Goal: Transaction & Acquisition: Purchase product/service

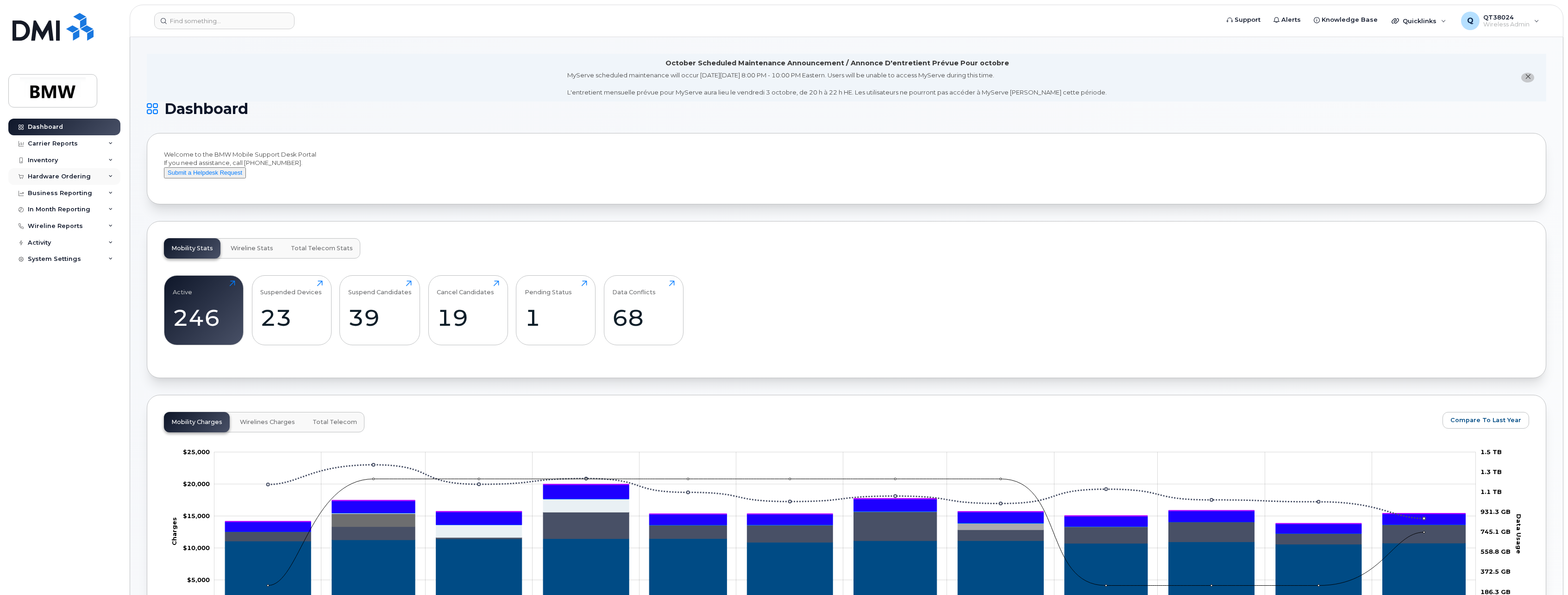
click at [83, 180] on div "Hardware Ordering" at bounding box center [59, 177] width 63 height 7
click at [45, 175] on div "Hardware Ordering" at bounding box center [59, 177] width 63 height 7
click at [45, 175] on div "Hardware Ordering" at bounding box center [59, 177] width 63 height 7
click at [44, 192] on div "Overview" at bounding box center [46, 194] width 30 height 9
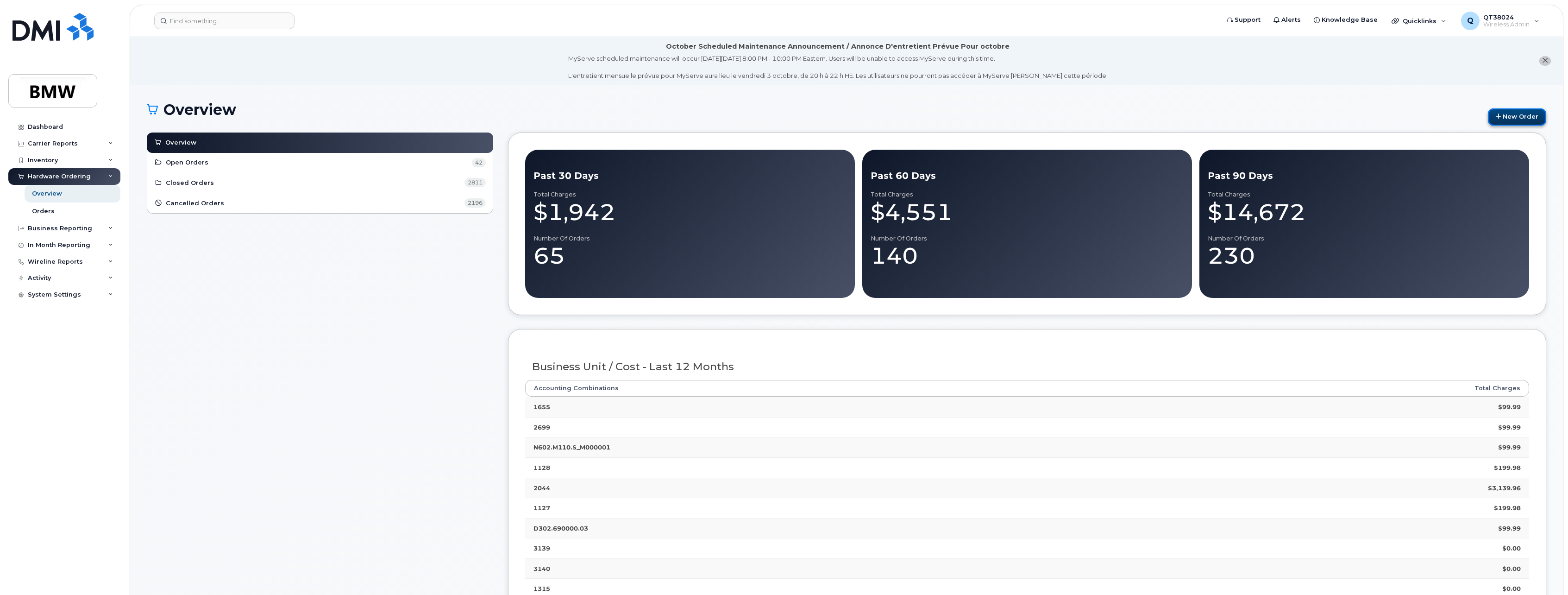
click at [1508, 111] on link "New Order" at bounding box center [1517, 117] width 58 height 17
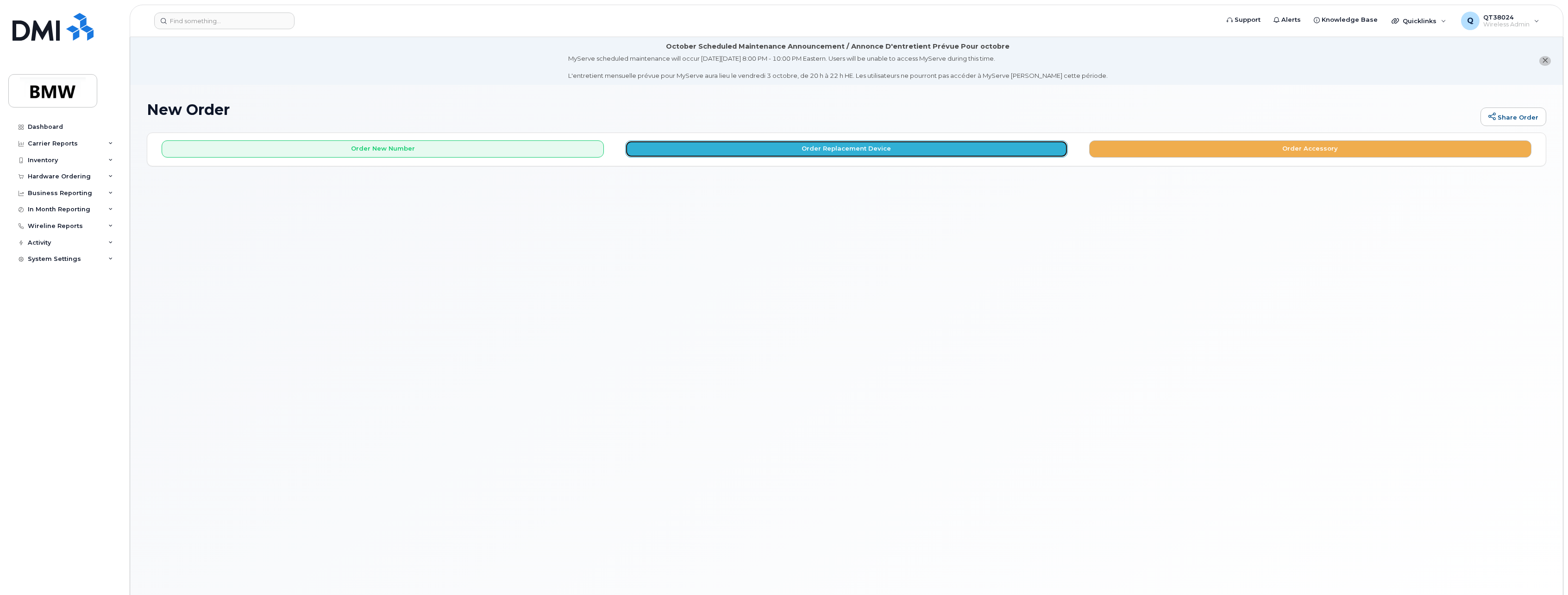
click at [820, 144] on button "Order Replacement Device" at bounding box center [846, 149] width 443 height 17
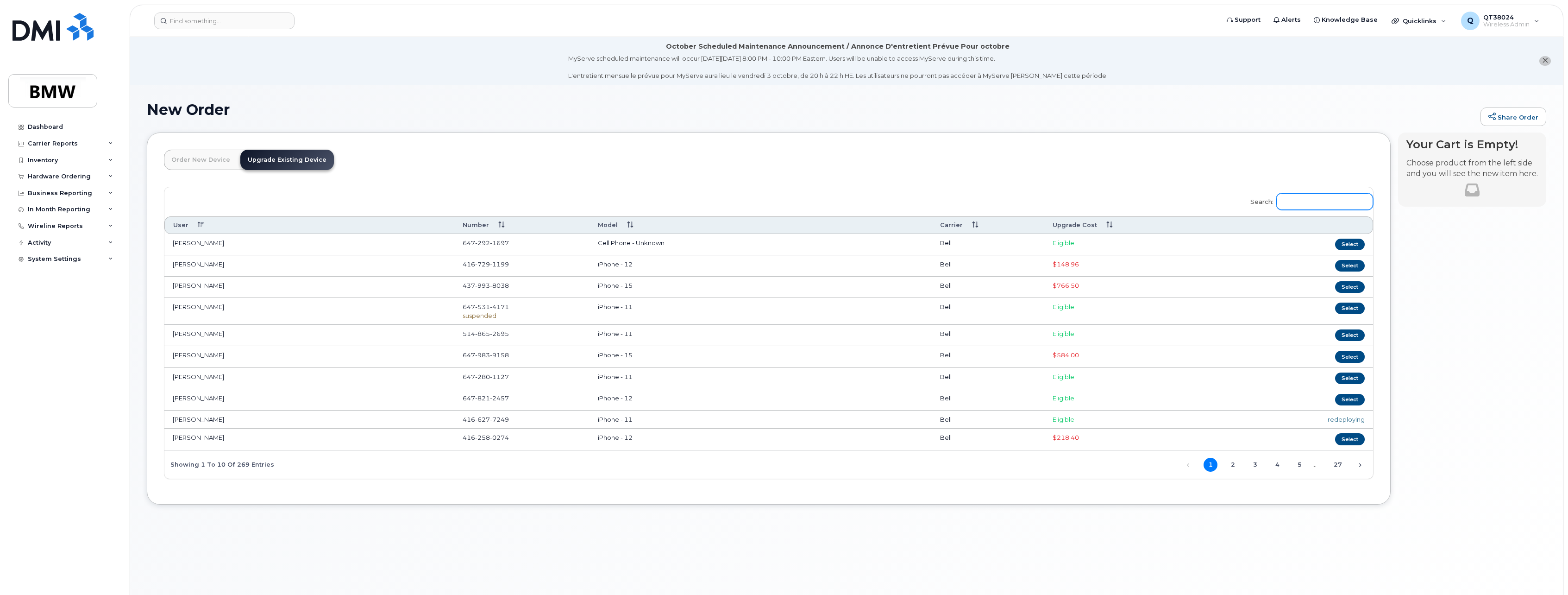
click at [1297, 206] on input "Search:" at bounding box center [1325, 201] width 97 height 16
paste input "3653403552"
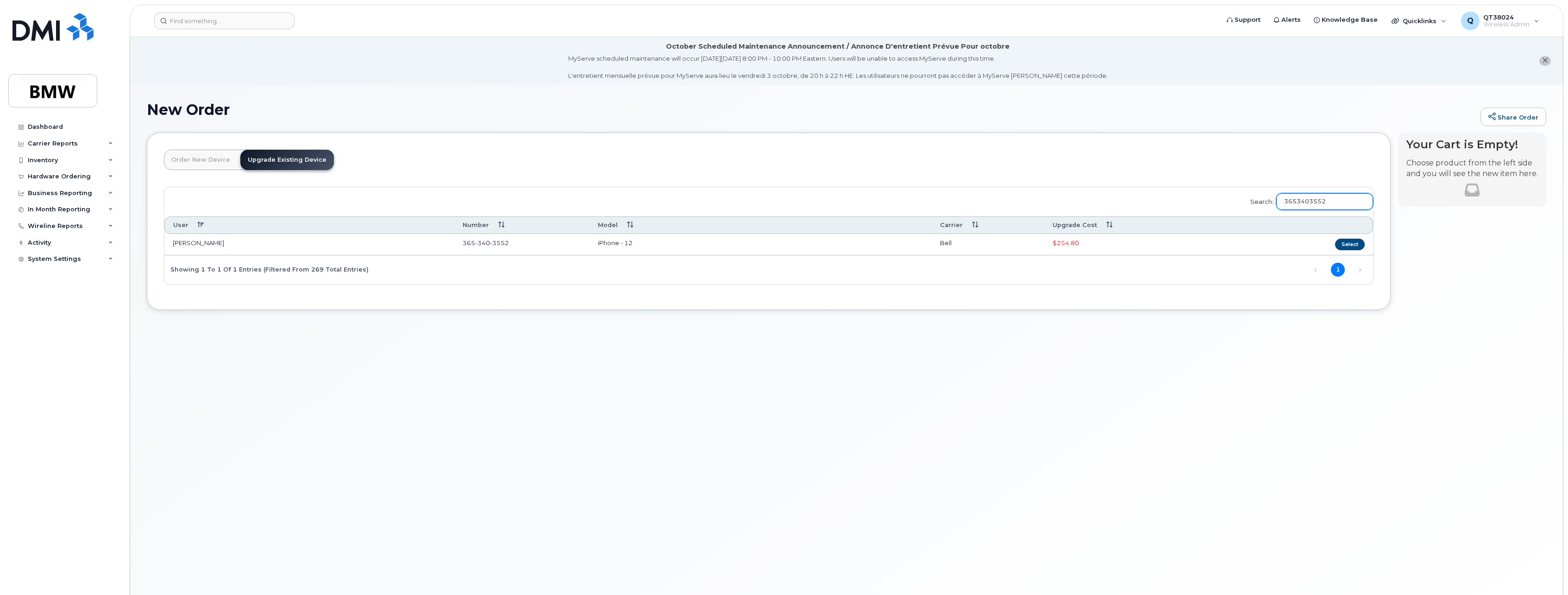
drag, startPoint x: 1357, startPoint y: 202, endPoint x: 1259, endPoint y: 206, distance: 98.1
click at [1259, 206] on label "Search: 3653403552" at bounding box center [1308, 200] width 128 height 26
paste input "6472893995"
type input "6472893995"
click at [1346, 245] on button "Select" at bounding box center [1349, 244] width 30 height 12
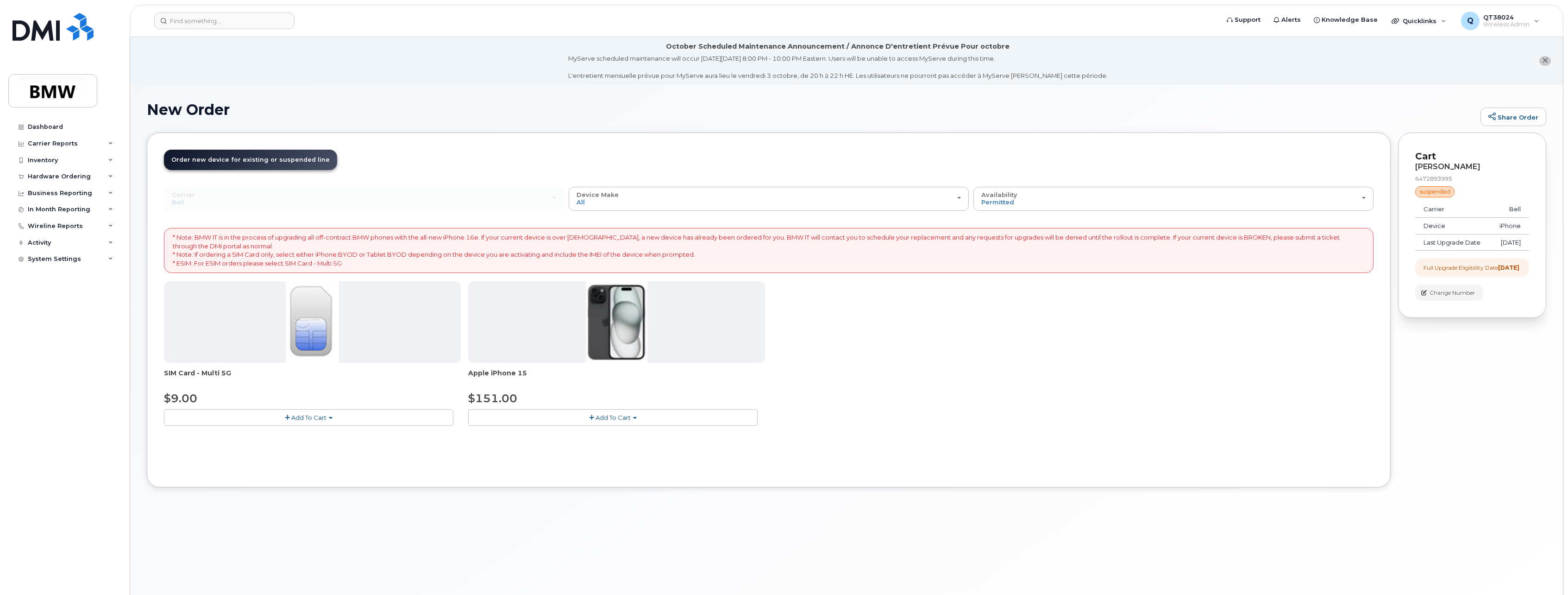
click at [625, 415] on span "Add To Cart" at bounding box center [613, 417] width 35 height 7
click at [561, 438] on link "$151.00 - 2 Year Upgrade (128GB)" at bounding box center [533, 434] width 125 height 12
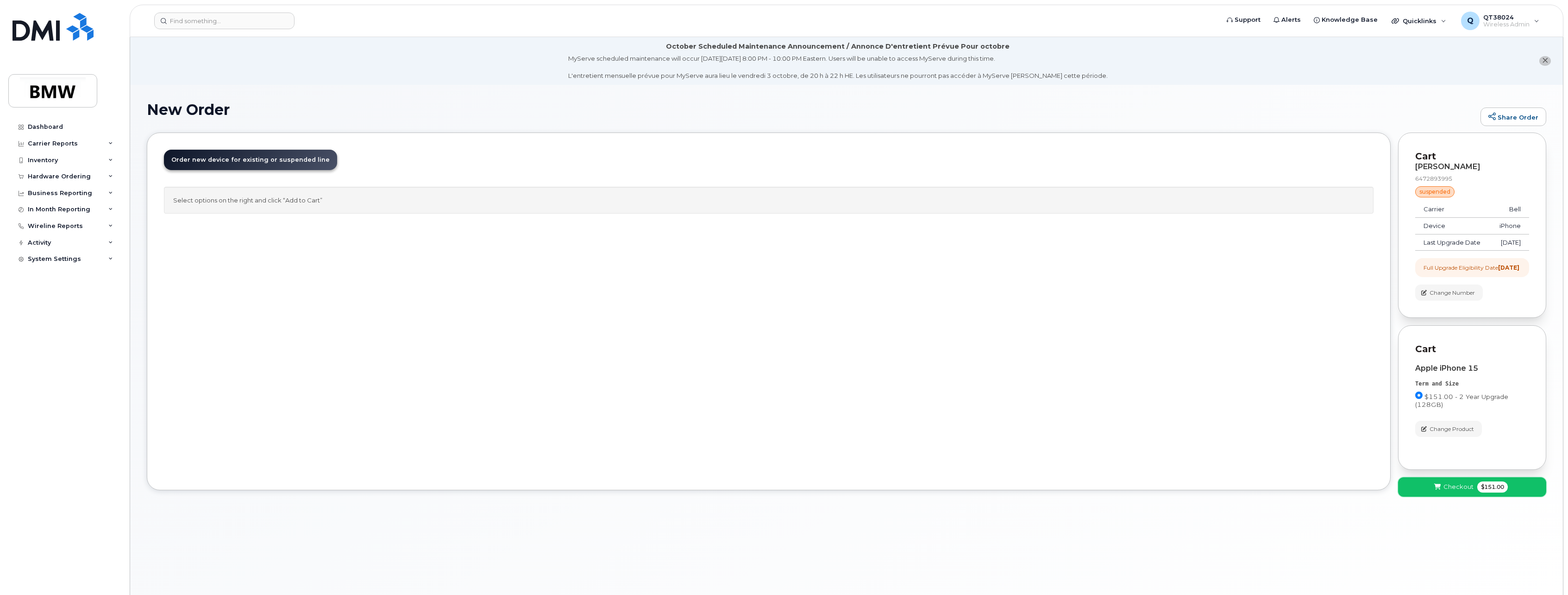
click at [1447, 491] on span "Checkout" at bounding box center [1458, 487] width 30 height 9
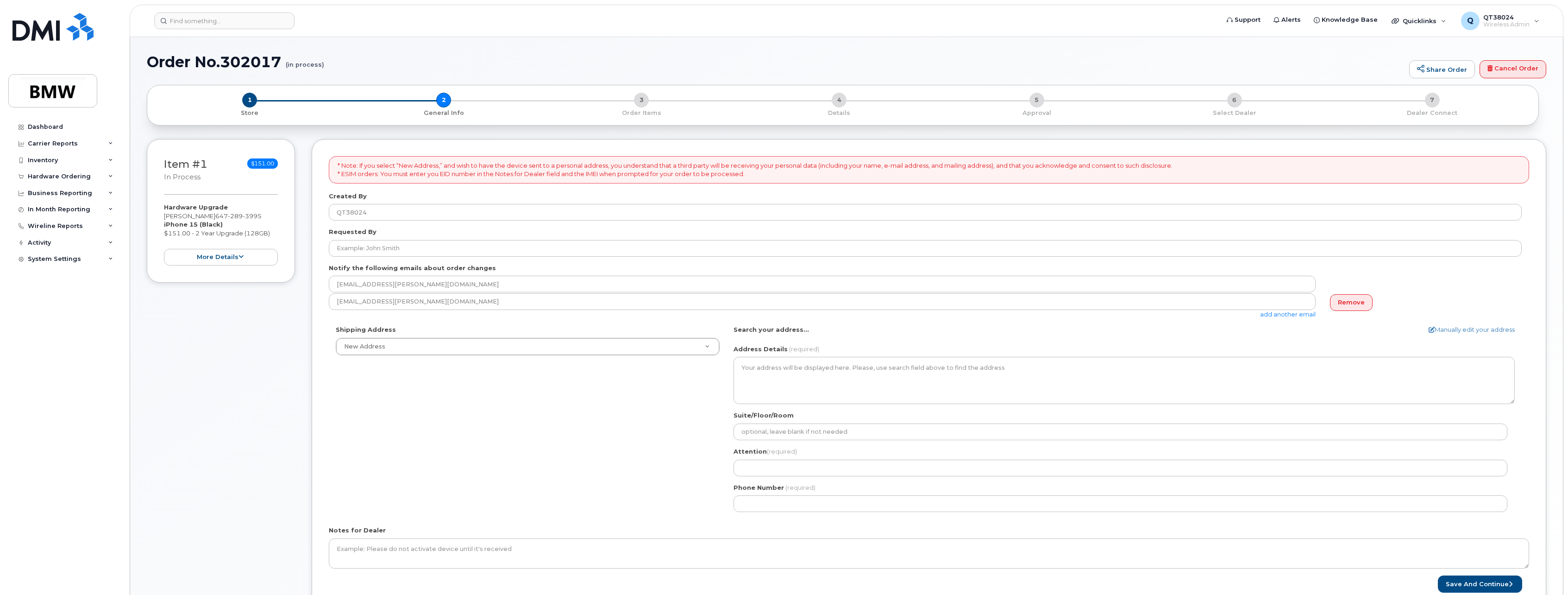
select select
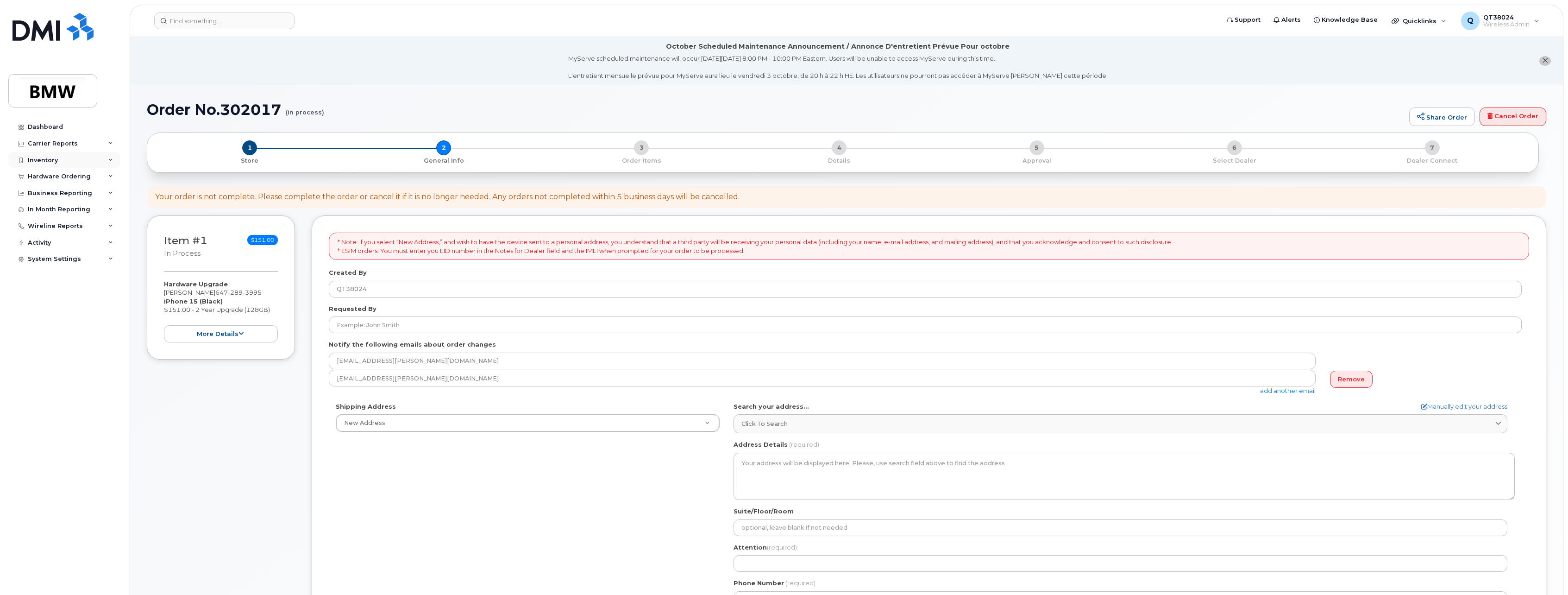
click at [33, 162] on div "Inventory" at bounding box center [43, 160] width 30 height 7
click at [34, 174] on div "Mobility Devices" at bounding box center [58, 177] width 52 height 9
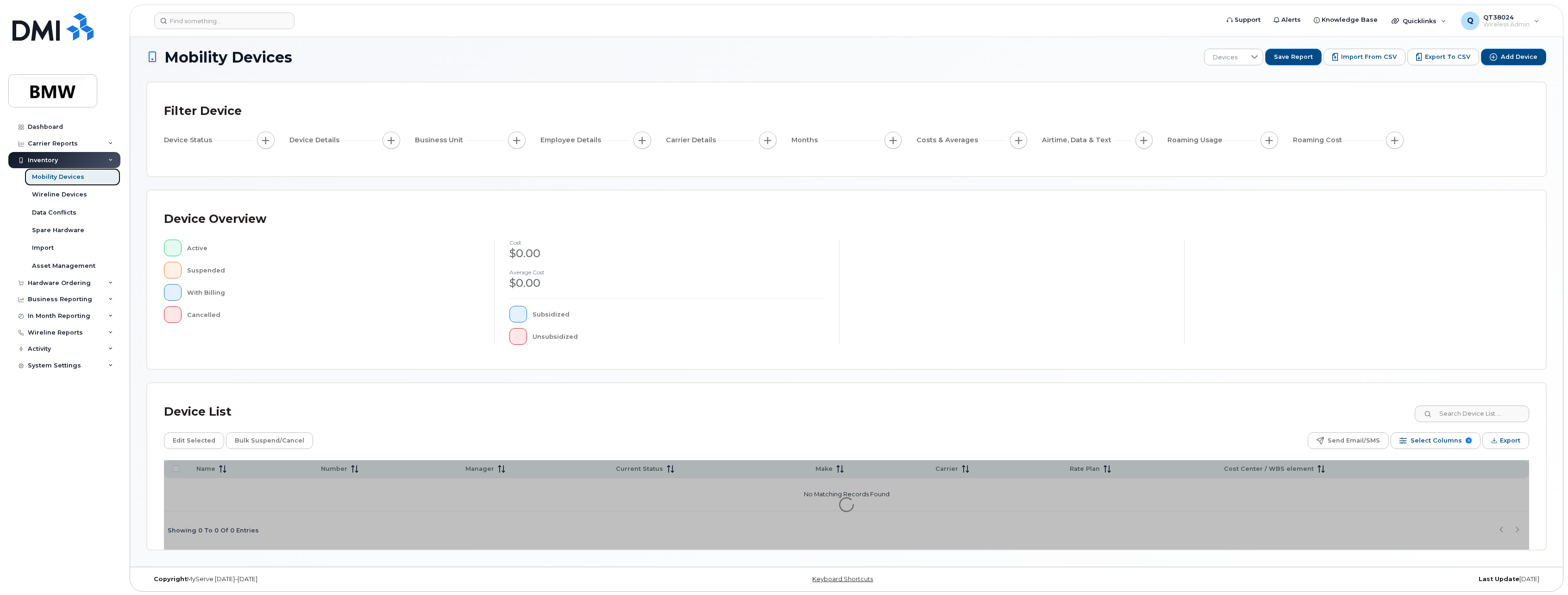
scroll to position [7, 0]
click at [1507, 416] on input at bounding box center [1471, 412] width 115 height 16
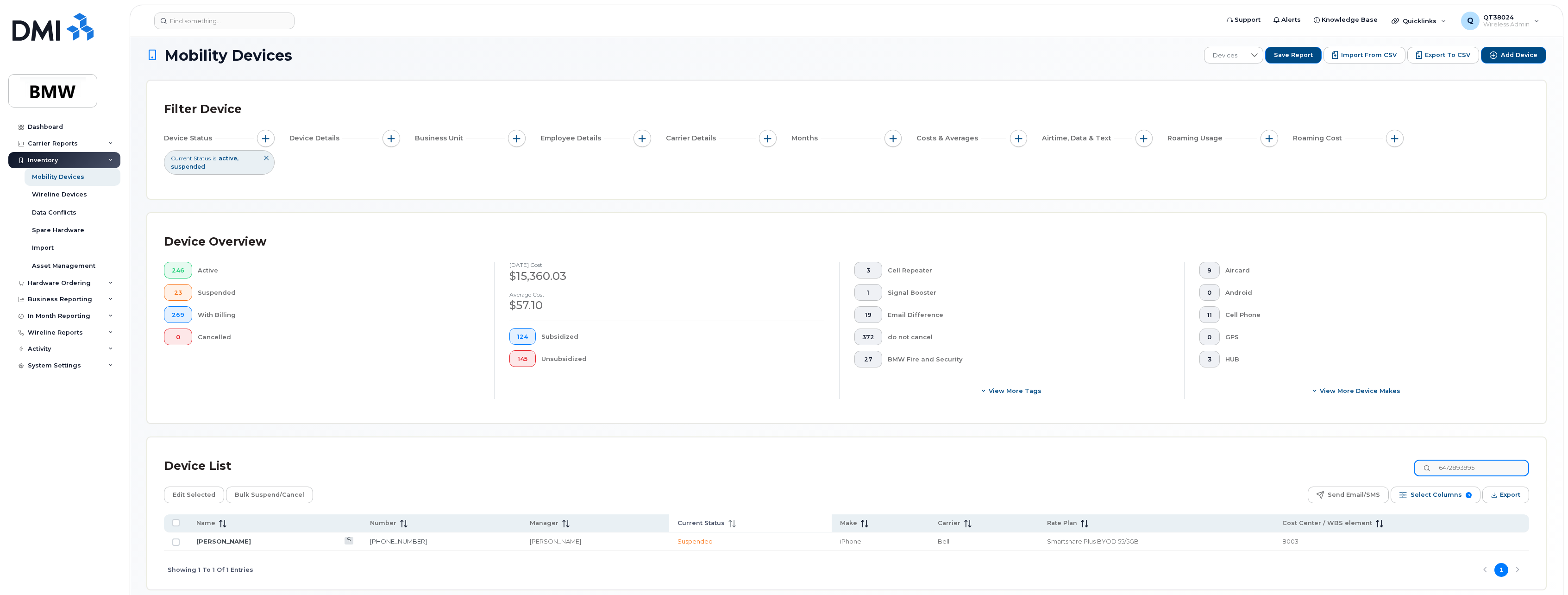
scroll to position [48, 0]
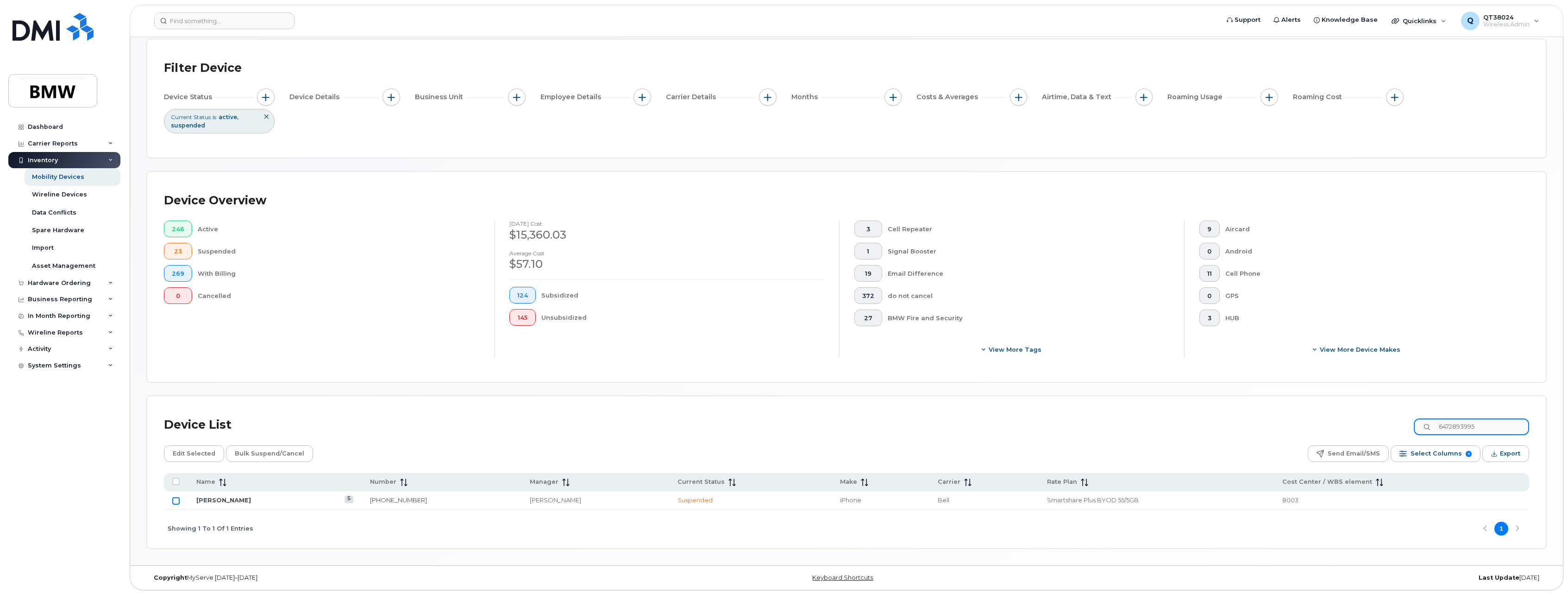
type input "6472893995"
click at [177, 502] on input "Row Unselected" at bounding box center [176, 501] width 7 height 7
checkbox input "true"
click at [206, 456] on span "Edit Selected" at bounding box center [194, 453] width 43 height 14
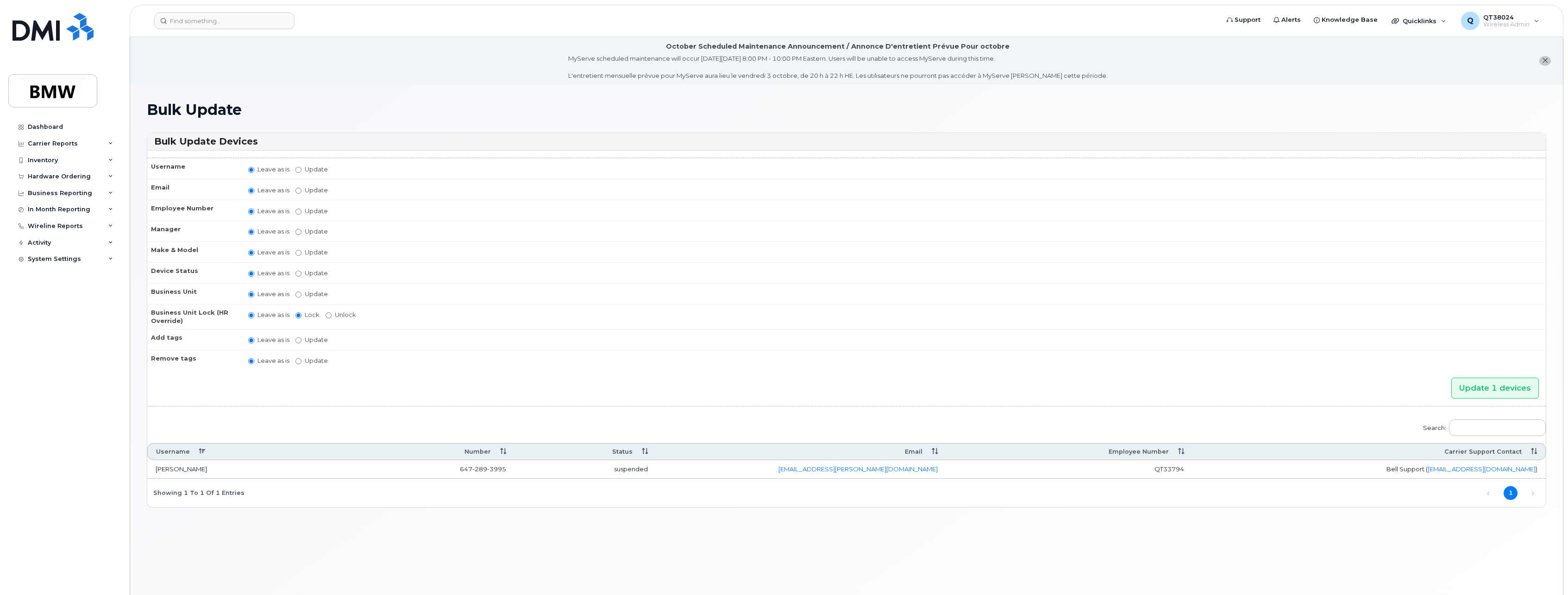
click at [305, 167] on label "Update" at bounding box center [311, 169] width 32 height 9
click at [301, 167] on input "Update" at bounding box center [298, 170] width 6 height 6
radio input "true"
radio input "false"
click at [349, 170] on input "Update" at bounding box center [371, 169] width 86 height 12
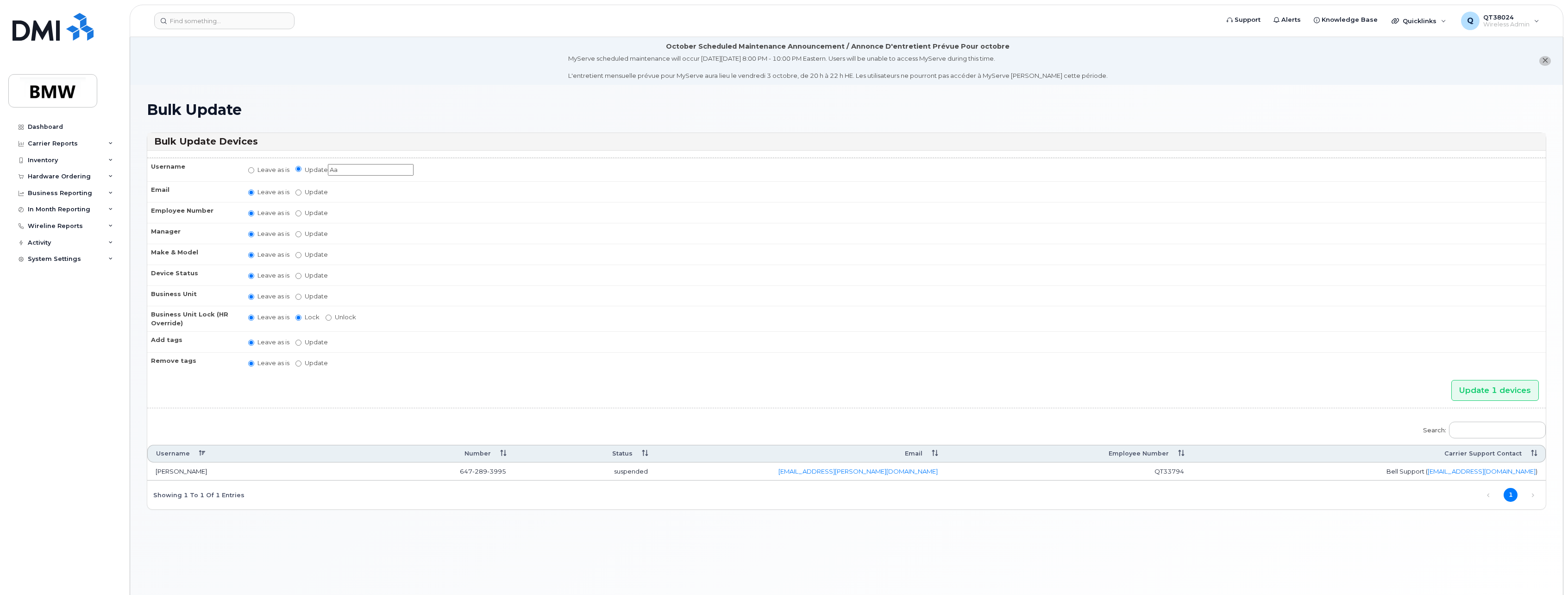
type input "A"
click at [379, 169] on input "Aastha Sinja" at bounding box center [371, 169] width 86 height 12
type input "[PERSON_NAME] Siinha"
click at [300, 195] on input "Update" at bounding box center [298, 192] width 6 height 6
radio input "true"
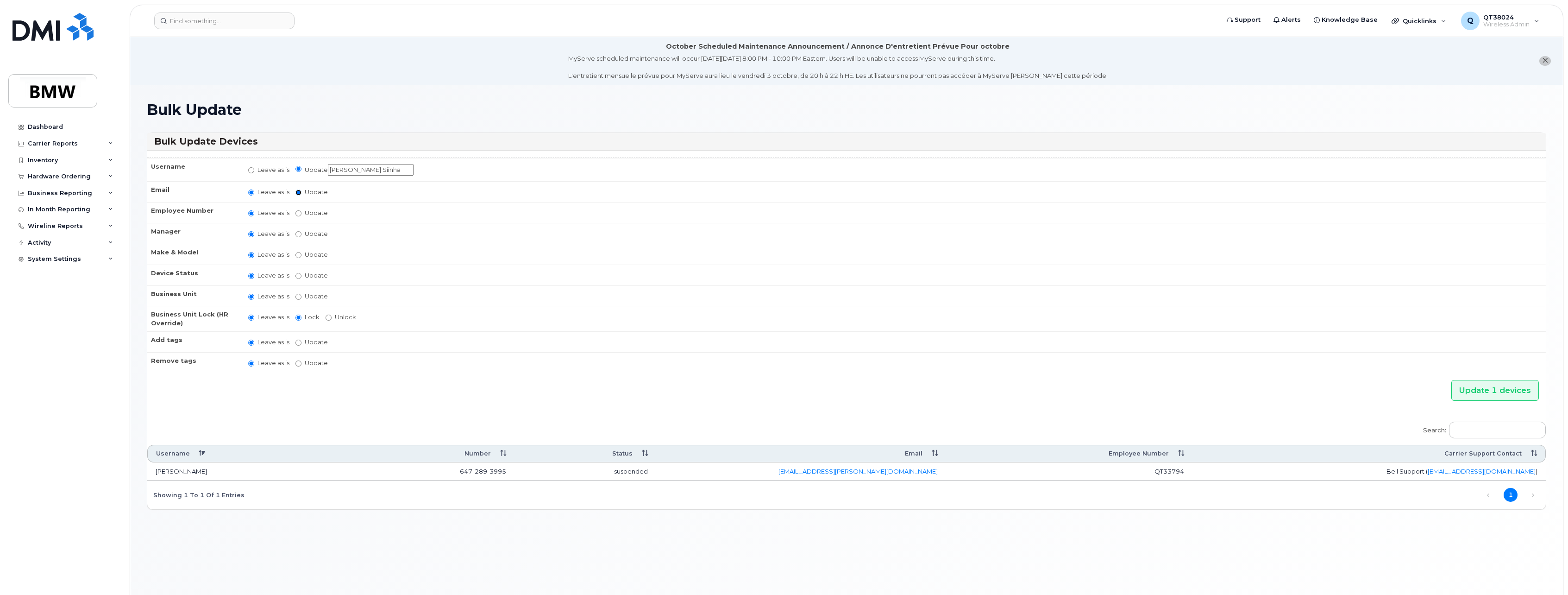
radio input "false"
click at [366, 192] on input "Update" at bounding box center [371, 192] width 86 height 12
paste input "Aastha.Sinha@bmwfs.com"
type input "Aastha.Sinha@bmwfs.com"
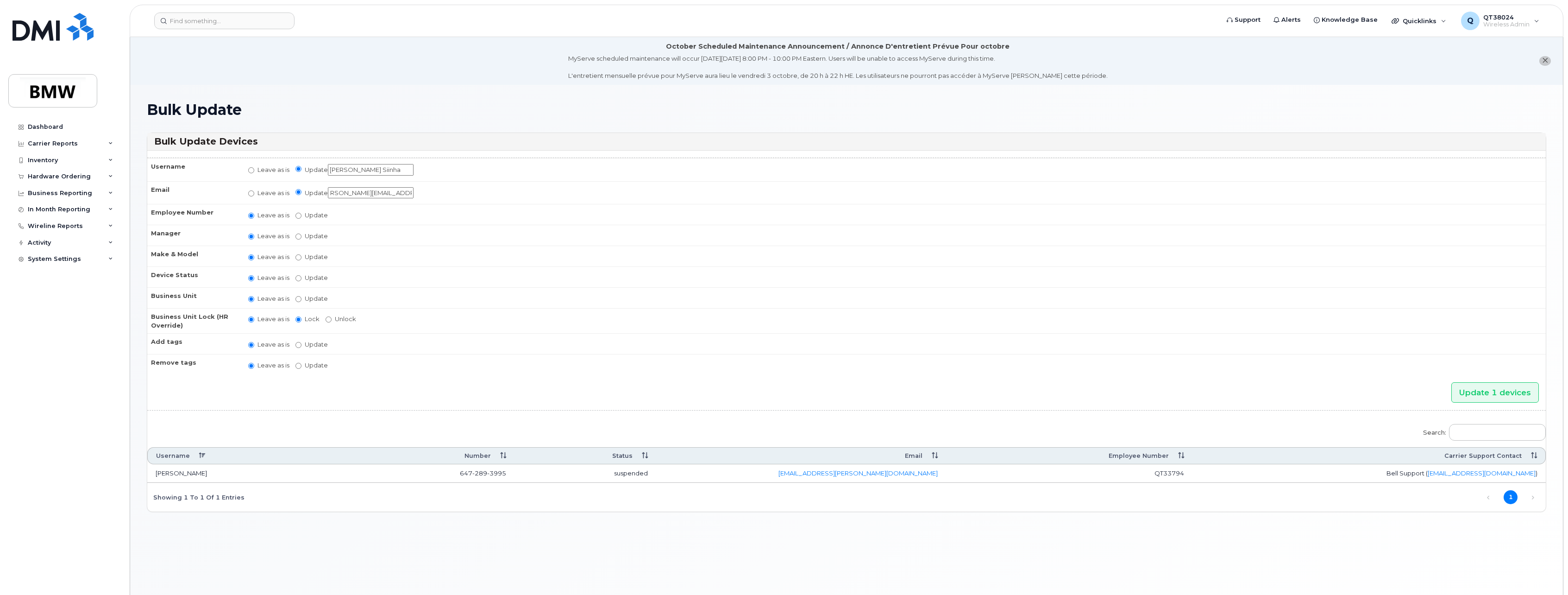
scroll to position [0, 0]
click at [302, 213] on label "Update" at bounding box center [311, 215] width 32 height 9
click at [301, 213] on input "Update" at bounding box center [298, 216] width 6 height 6
radio input "true"
radio input "false"
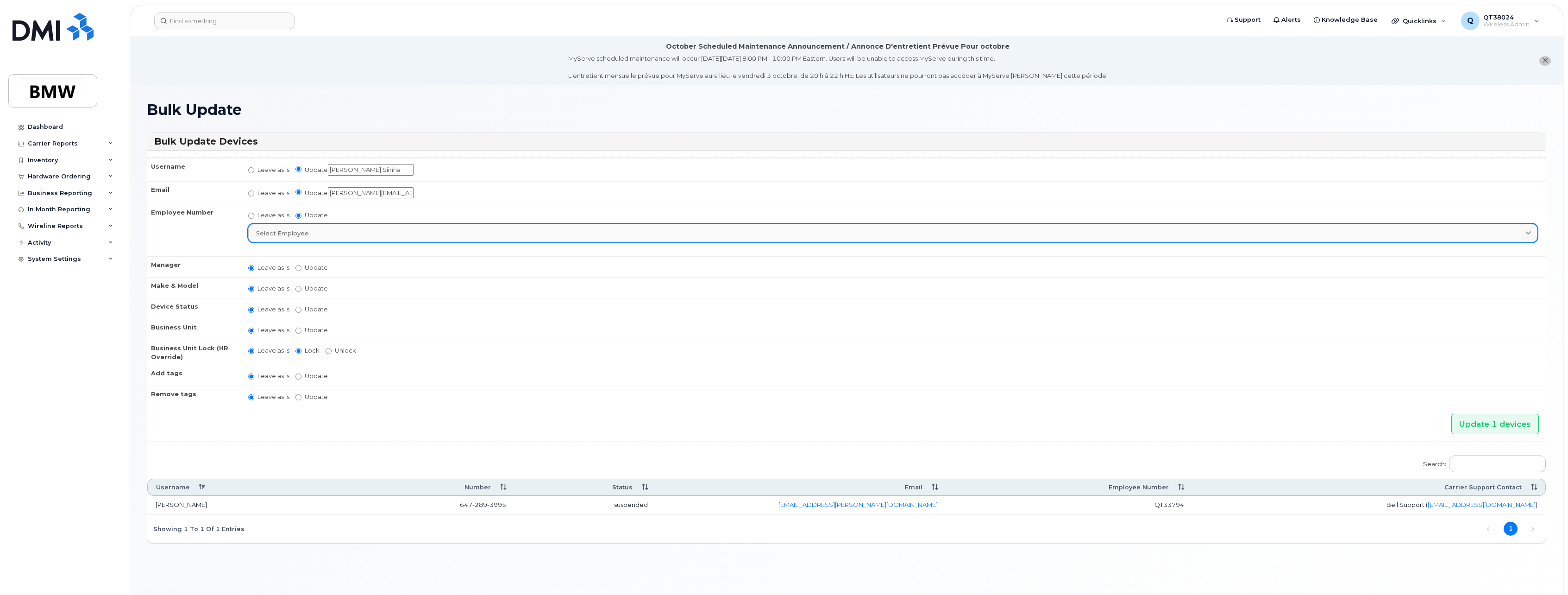
click at [348, 229] on div "Select employee" at bounding box center [893, 233] width 1273 height 9
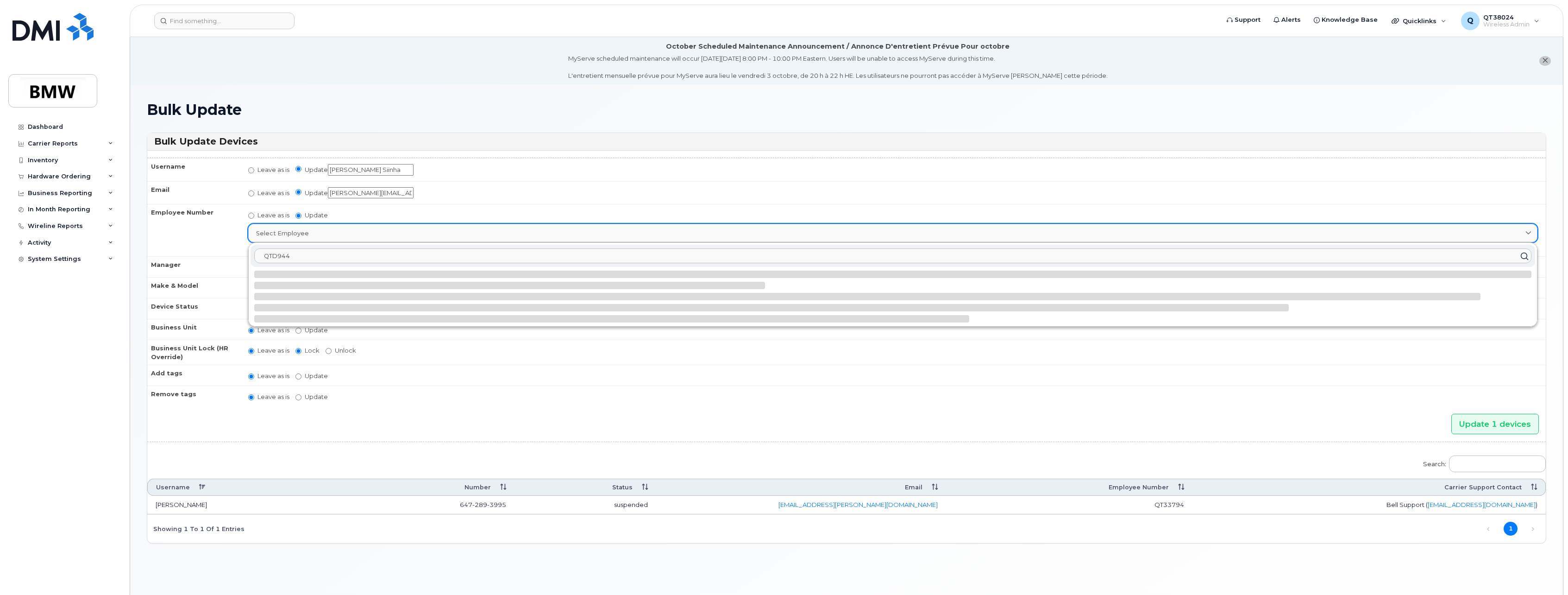
type input "QTD9441"
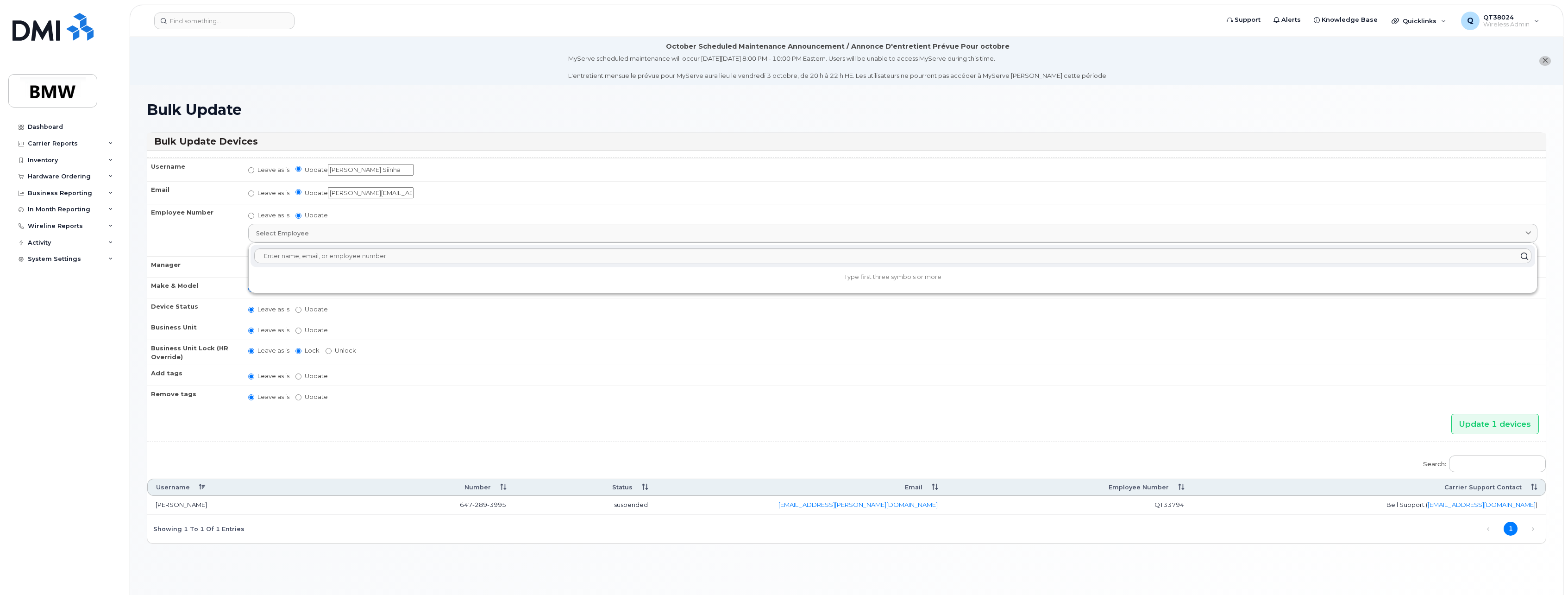
click at [178, 234] on th "Employee Number" at bounding box center [194, 230] width 93 height 52
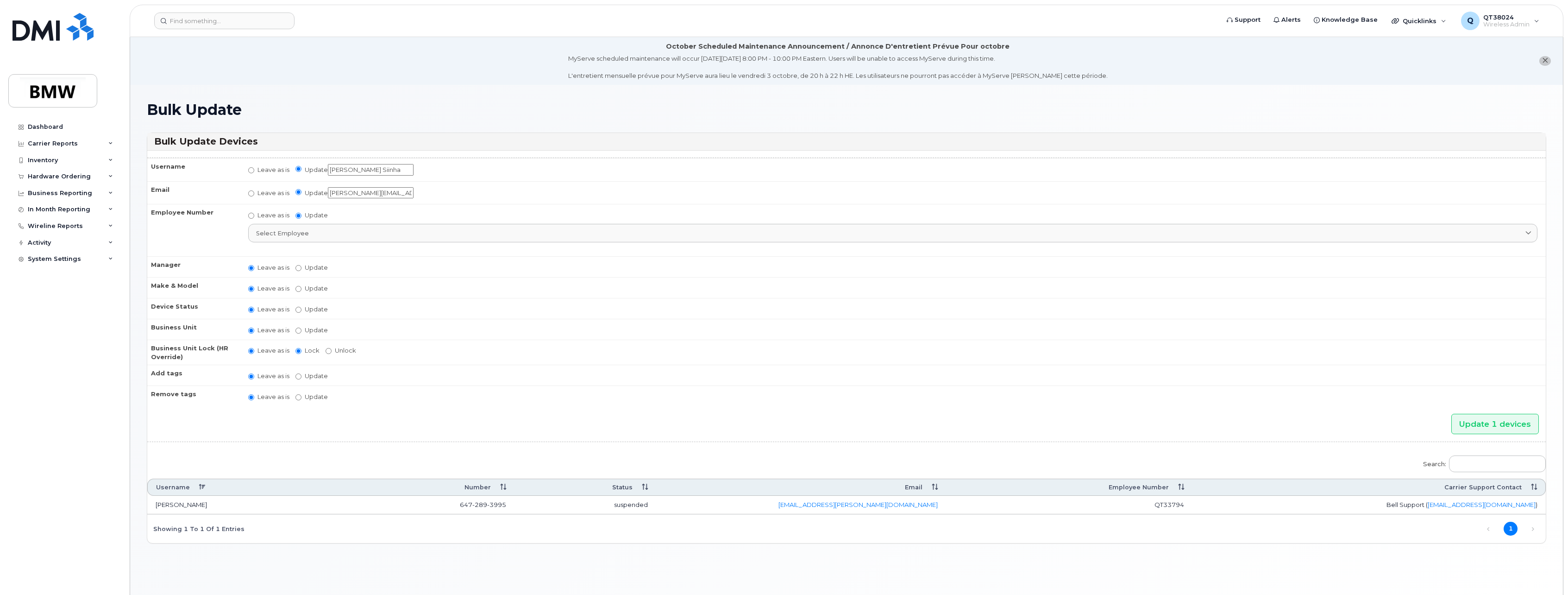
click at [278, 216] on label "Leave as is" at bounding box center [269, 215] width 41 height 9
click at [254, 216] on input "Leave as is" at bounding box center [251, 216] width 6 height 6
radio input "true"
radio input "false"
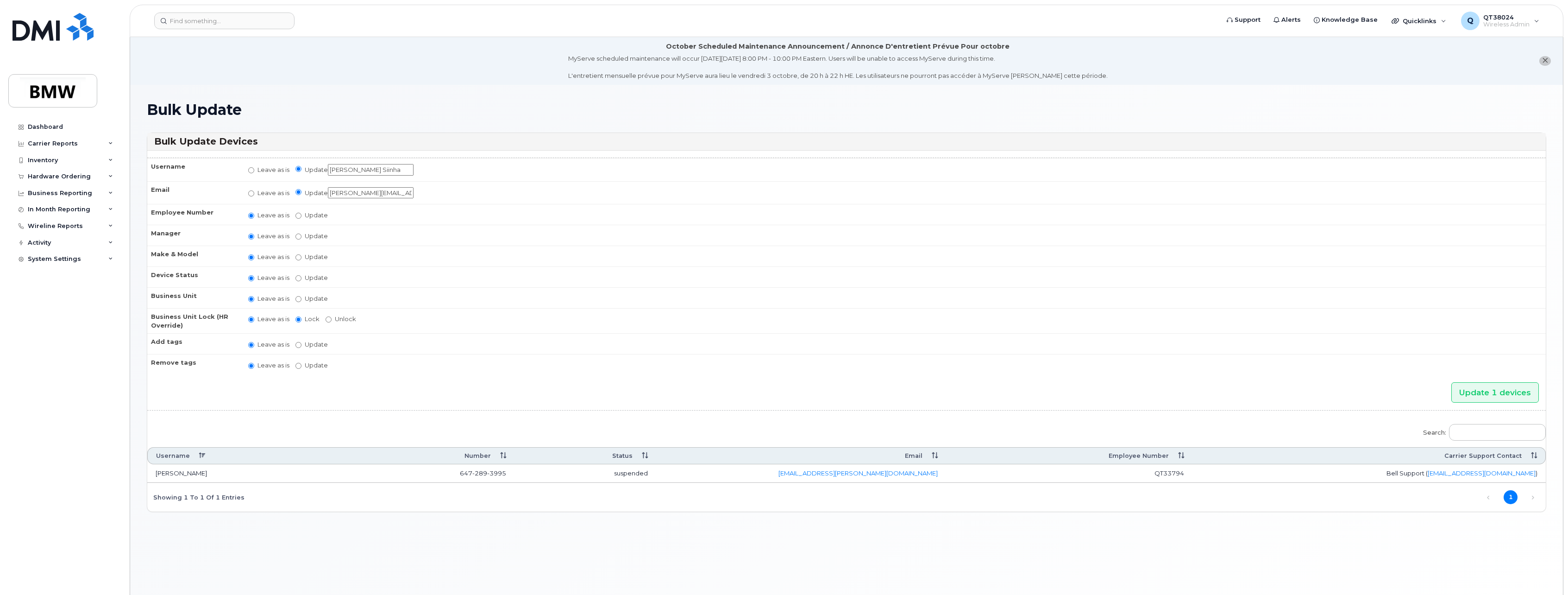
click at [308, 241] on td "Leave as is Update Aaron Barton Aaron Clapp Aaron Dobbs Aaron Grener Aaron Kuck…" at bounding box center [892, 235] width 1306 height 21
click at [303, 239] on label "Update Aaron Barton Aaron Clapp Aaron Dobbs Aaron Grener Aaron Kuck Adam Broomh…" at bounding box center [311, 236] width 32 height 9
click at [301, 239] on input "Update Aaron Barton Aaron Clapp Aaron Dobbs Aaron Grener Aaron Kuck Adam Broomh…" at bounding box center [298, 236] width 6 height 6
radio input "true"
radio input "false"
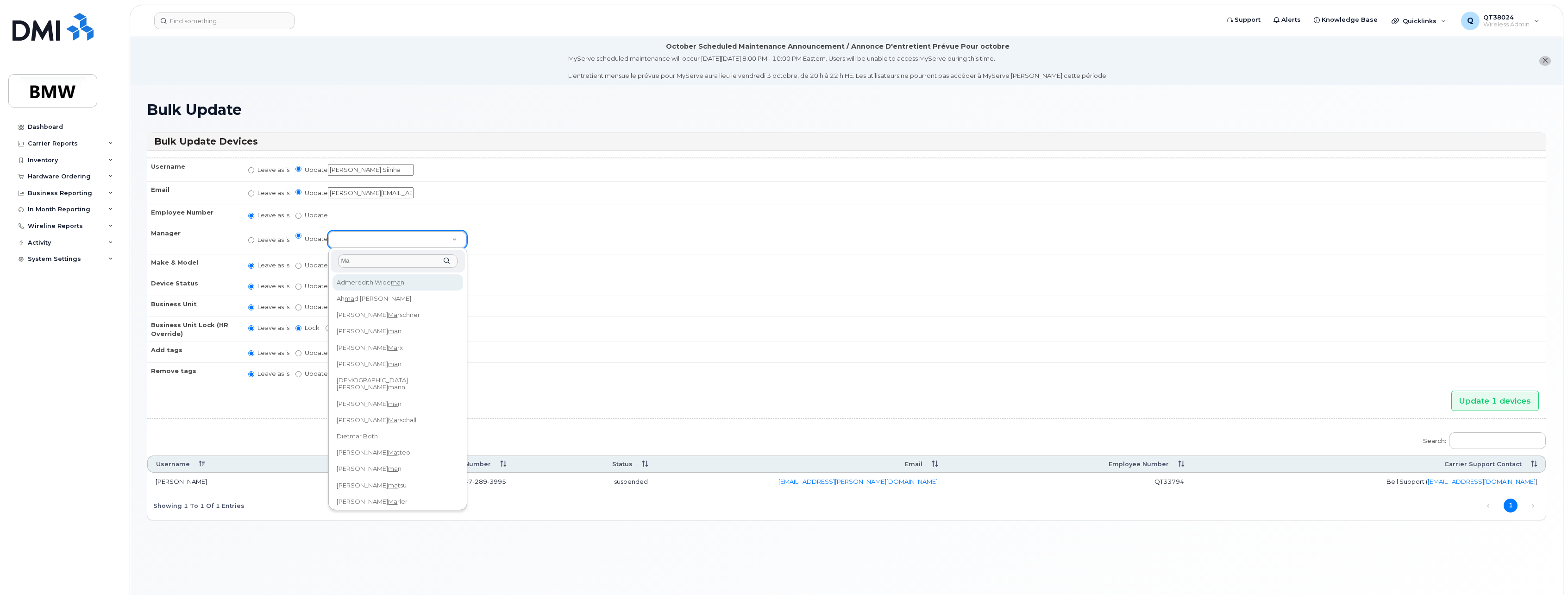
type input "M"
type input "Jonathan"
select select "1895340"
type input "Puskas"
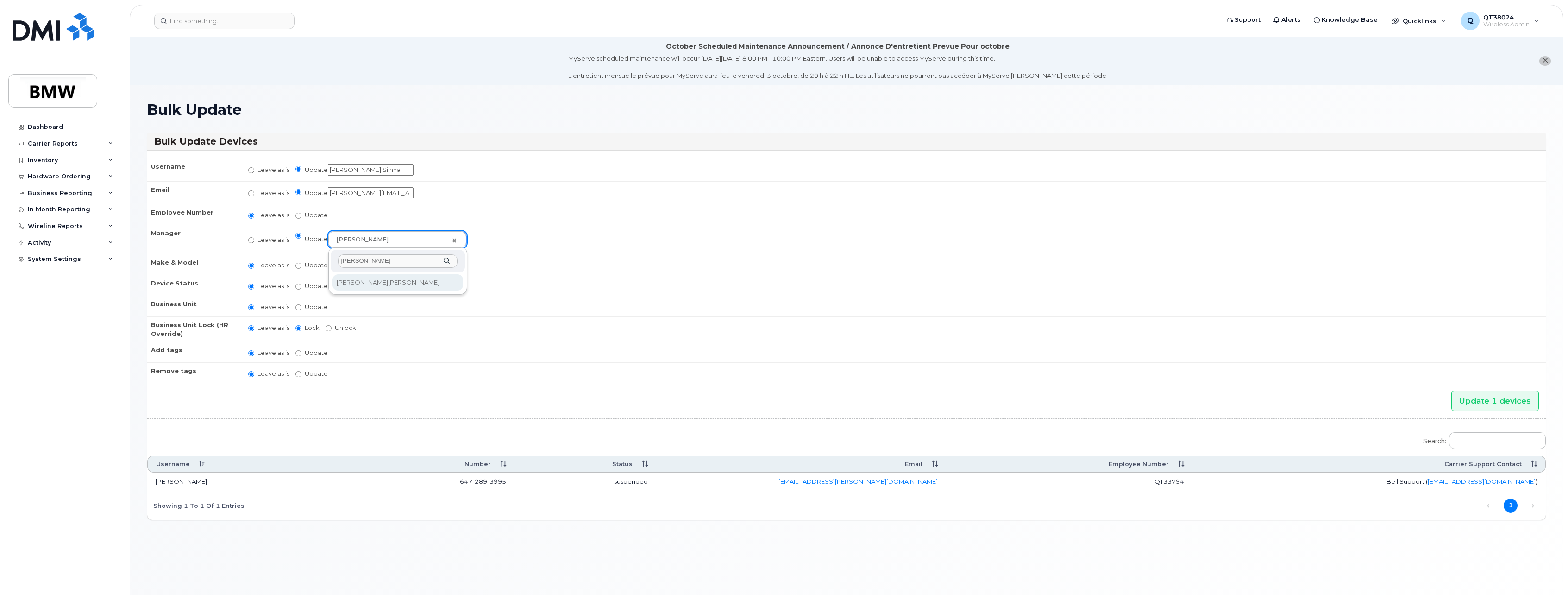
select select "1895271"
click at [298, 286] on input "Update active active suspended cancelled" at bounding box center [298, 287] width 6 height 6
radio input "true"
radio input "false"
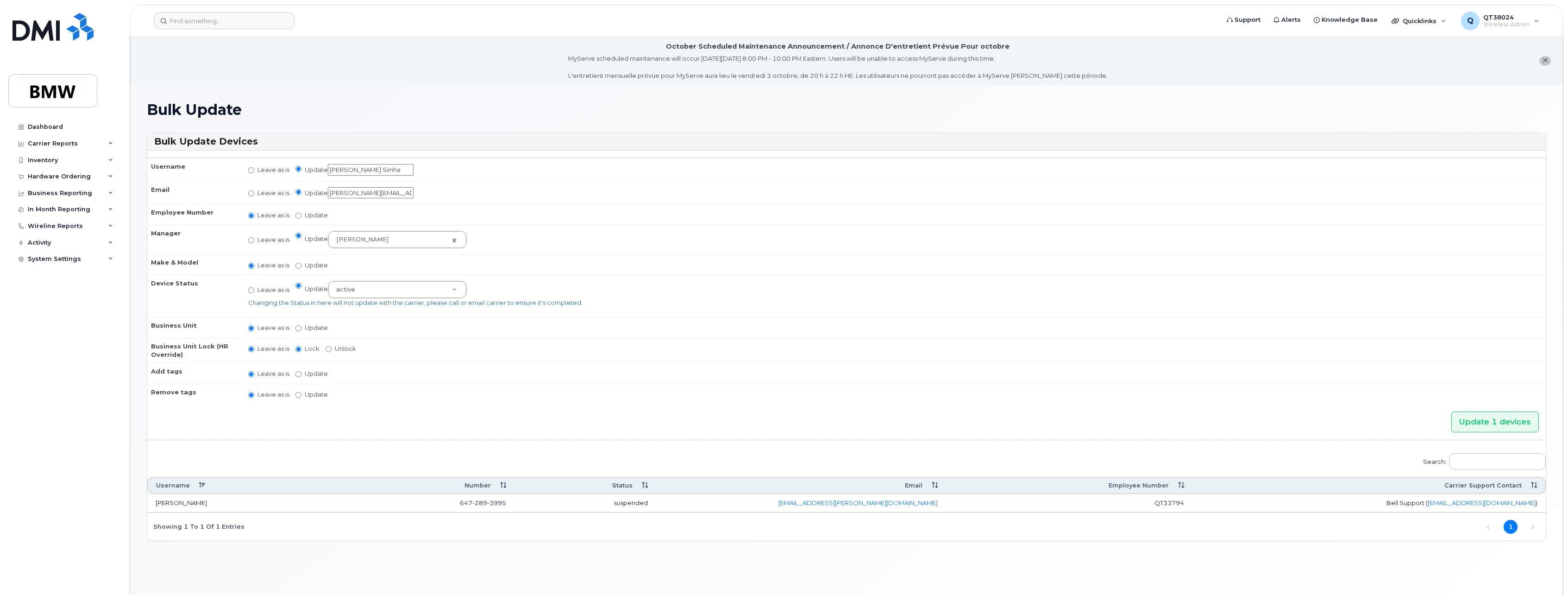
click at [373, 318] on td "Leave as is Update You must select categories for all accounting types if you u…" at bounding box center [892, 327] width 1306 height 21
click at [297, 326] on input "Update" at bounding box center [298, 328] width 6 height 6
radio input "true"
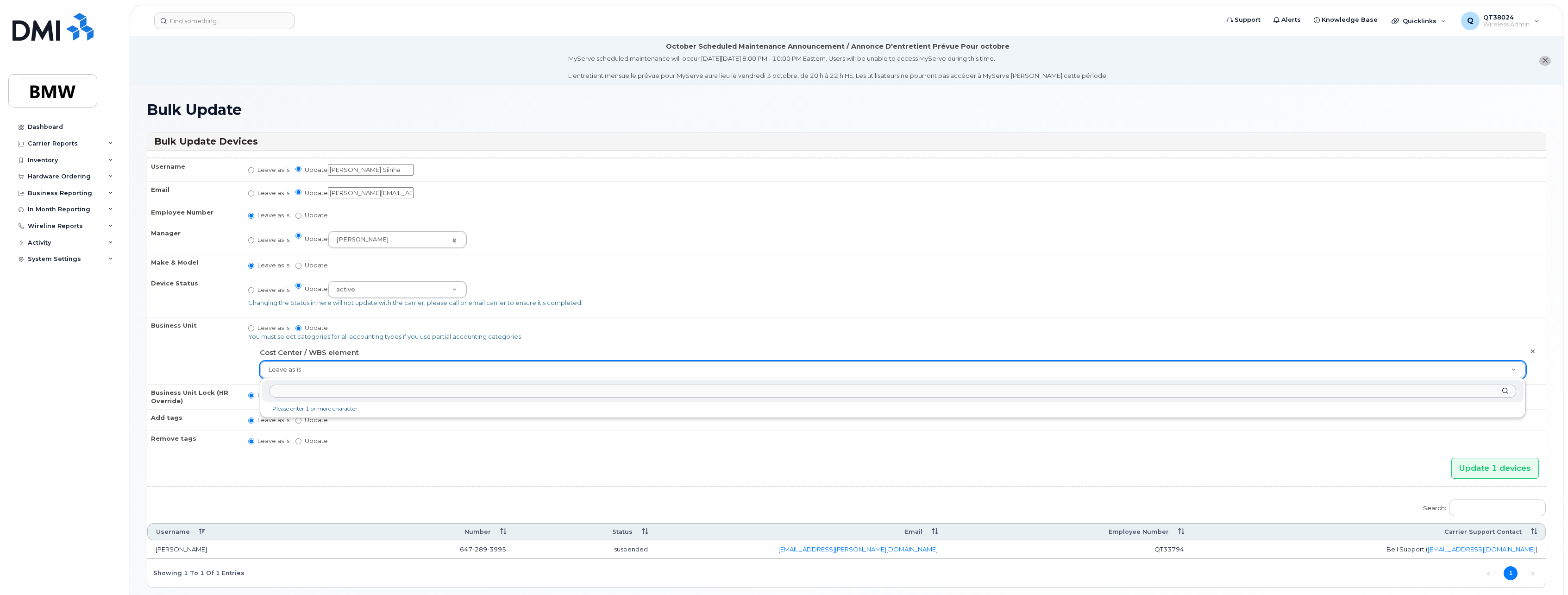
click at [292, 394] on input "text" at bounding box center [893, 391] width 1247 height 13
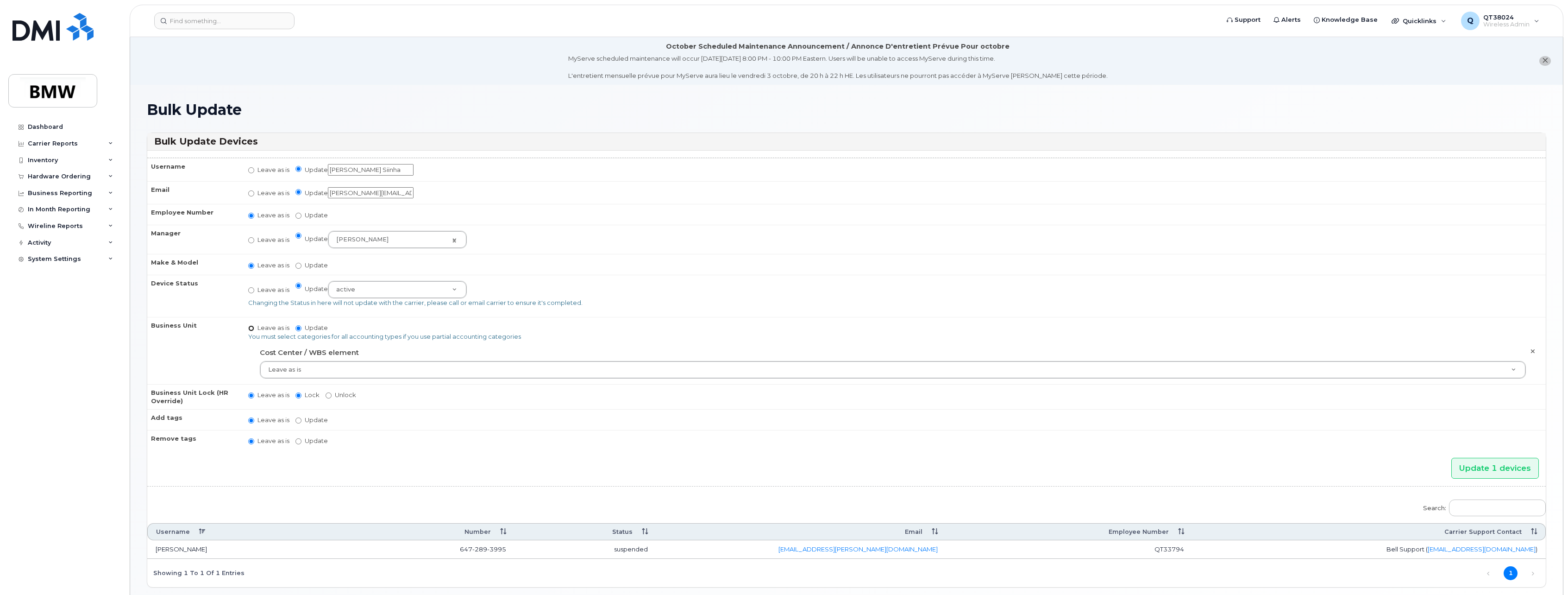
click at [251, 328] on input "Leave as is" at bounding box center [251, 328] width 6 height 6
radio input "true"
radio input "false"
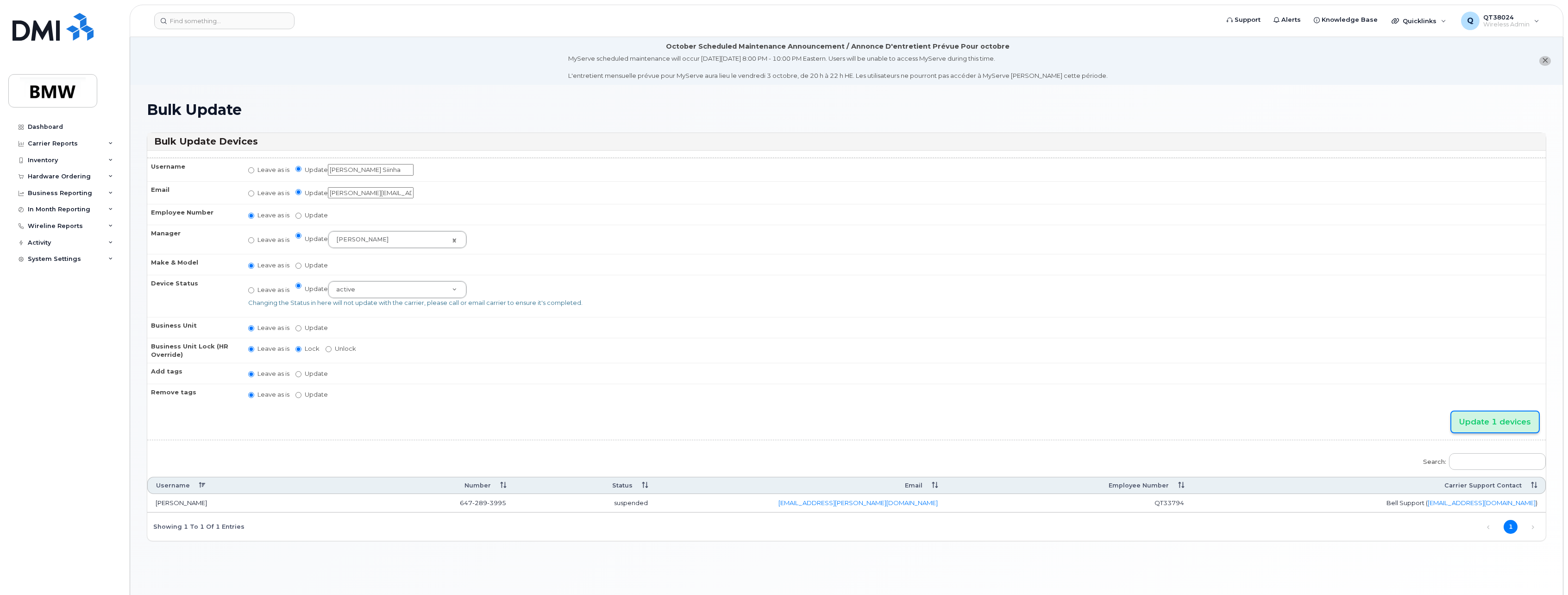
click at [1457, 419] on input "Update 1 devices" at bounding box center [1495, 422] width 88 height 21
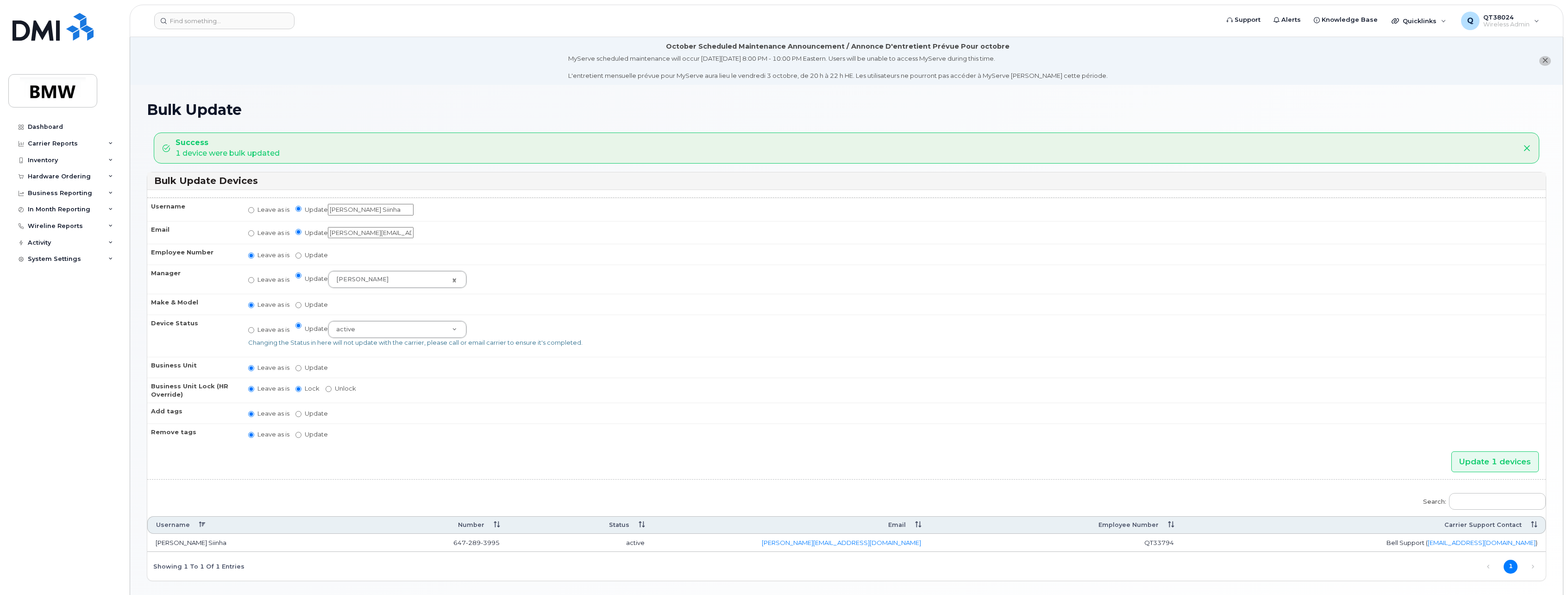
click at [687, 336] on td "Leave as is Update active active suspended cancelled Changing the Status in her…" at bounding box center [892, 336] width 1306 height 42
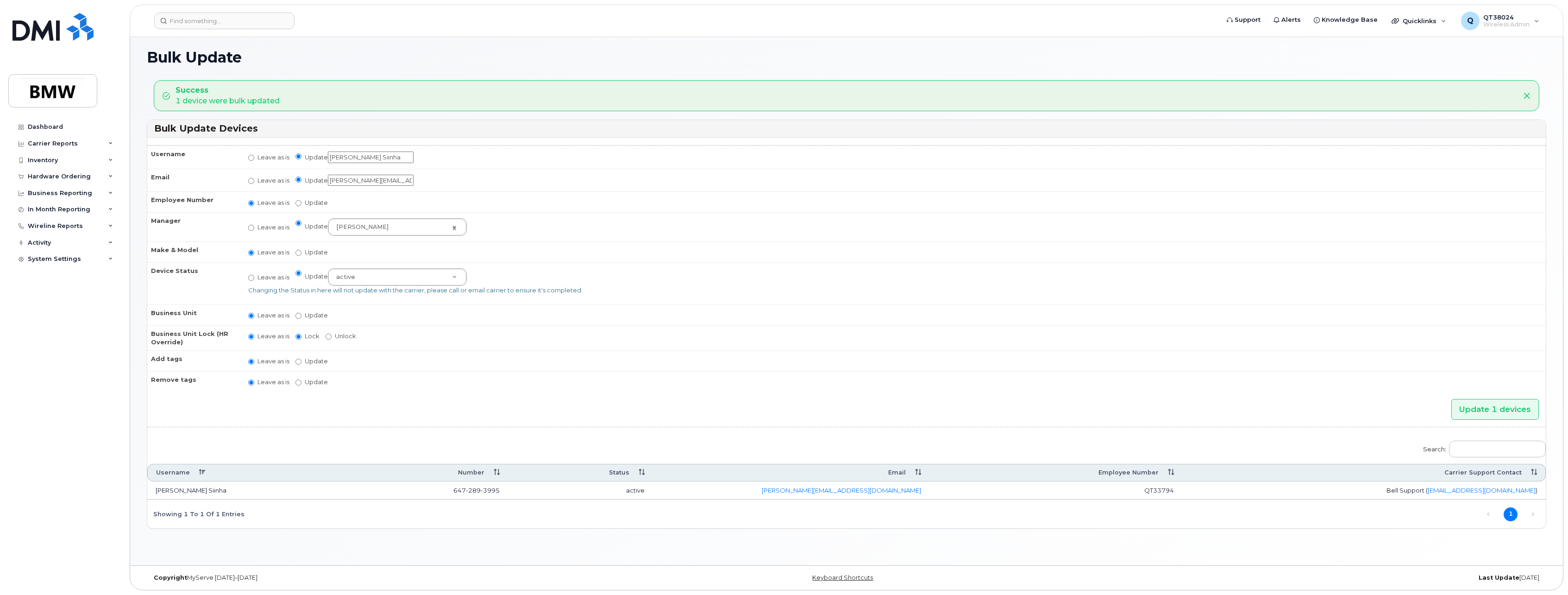
scroll to position [6, 0]
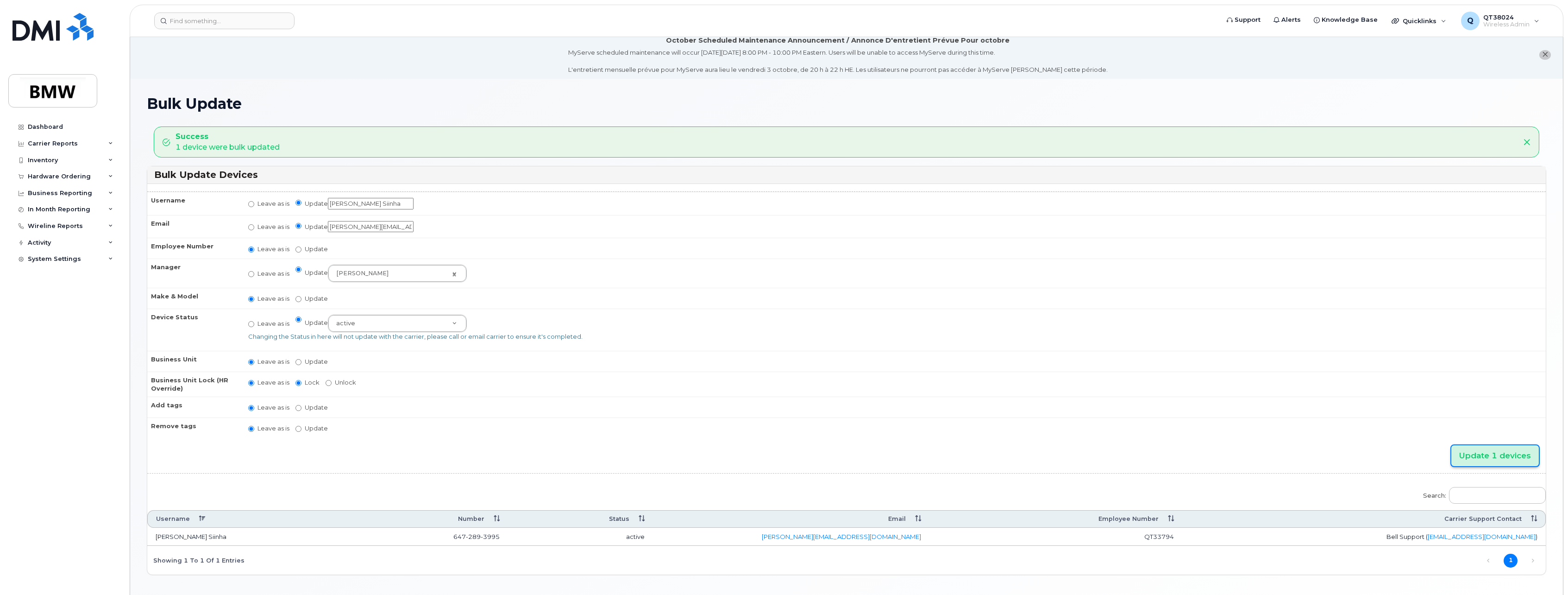
click at [1462, 452] on input "Update 1 devices" at bounding box center [1495, 456] width 88 height 21
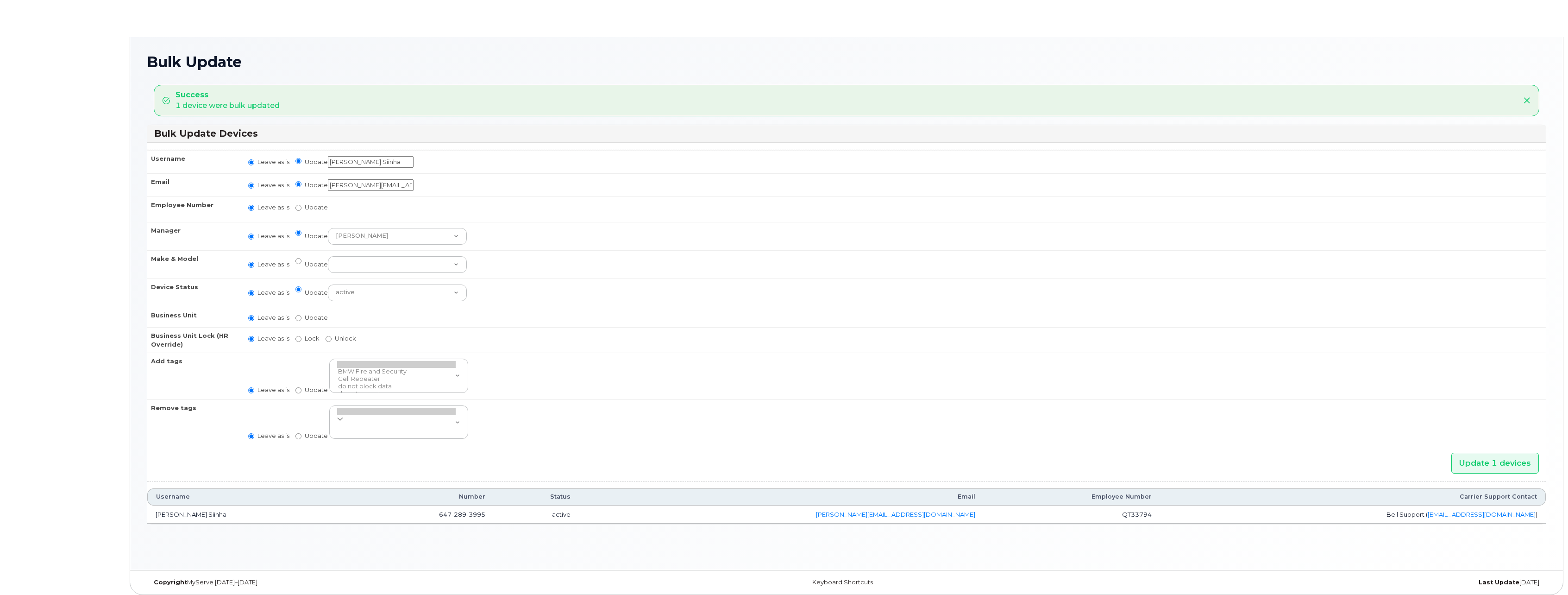
radio input "true"
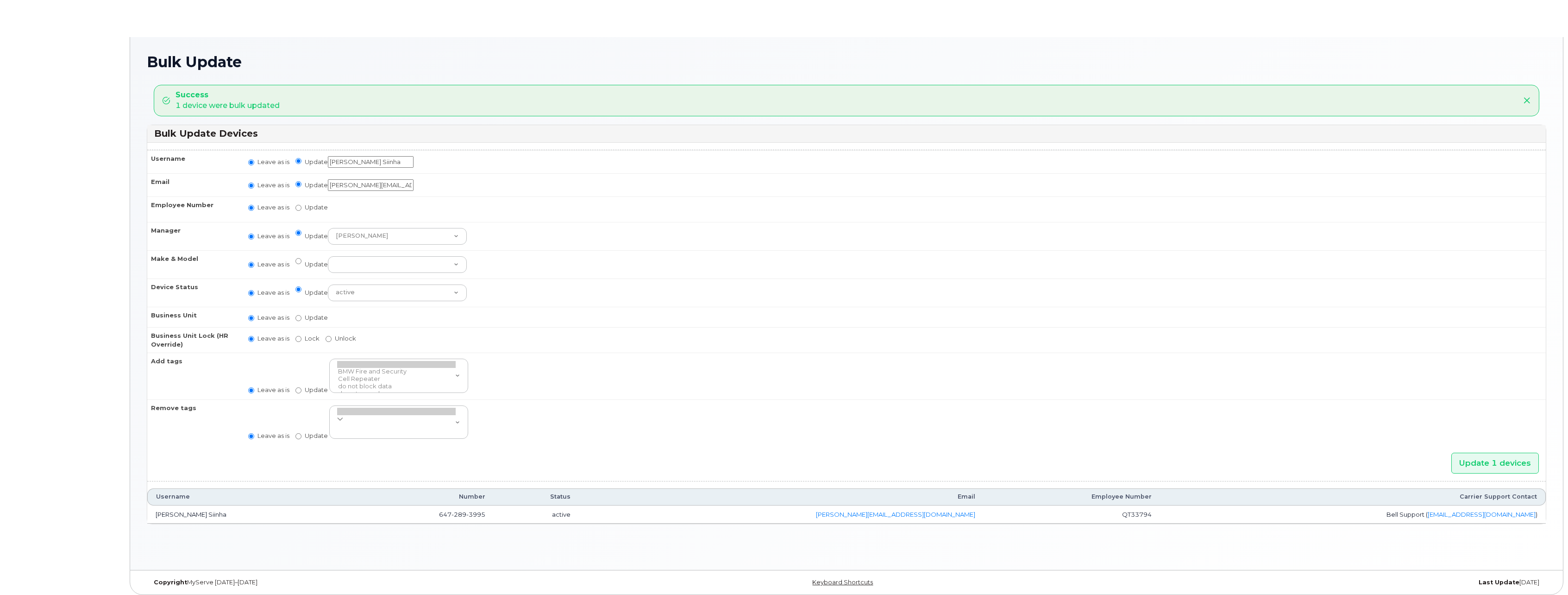
radio input "true"
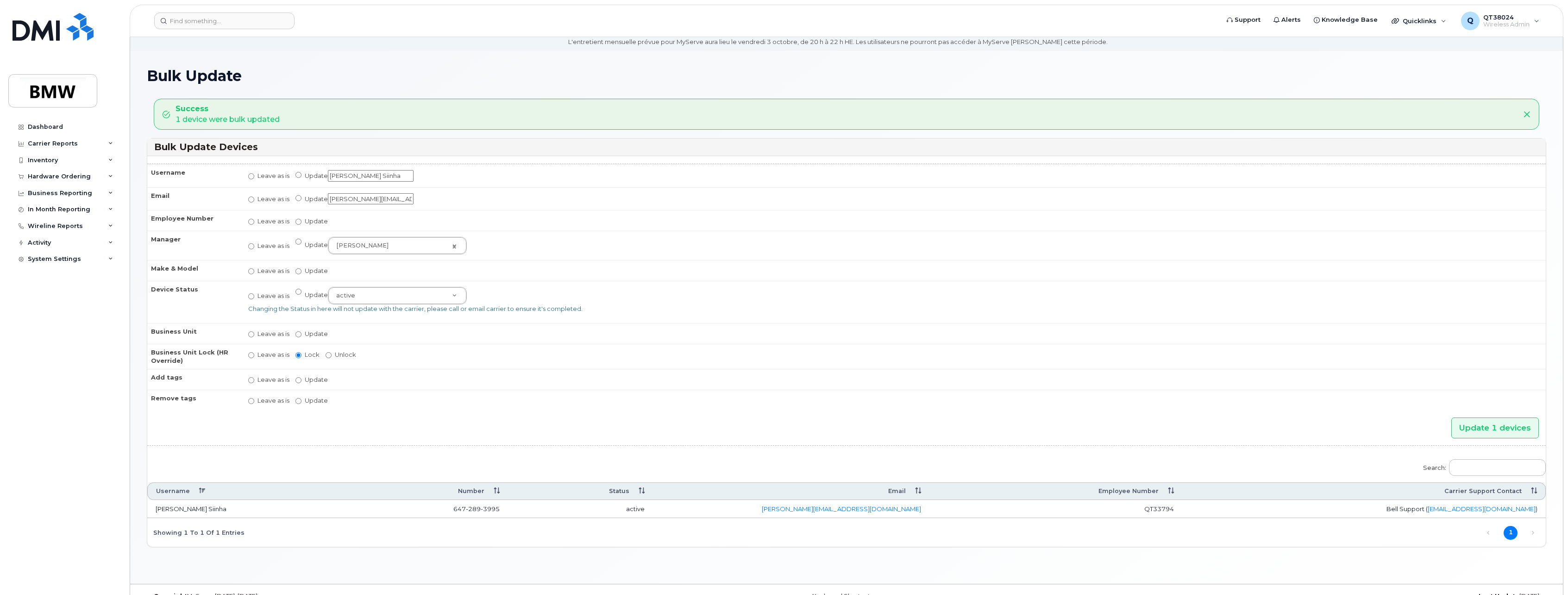
scroll to position [52, 0]
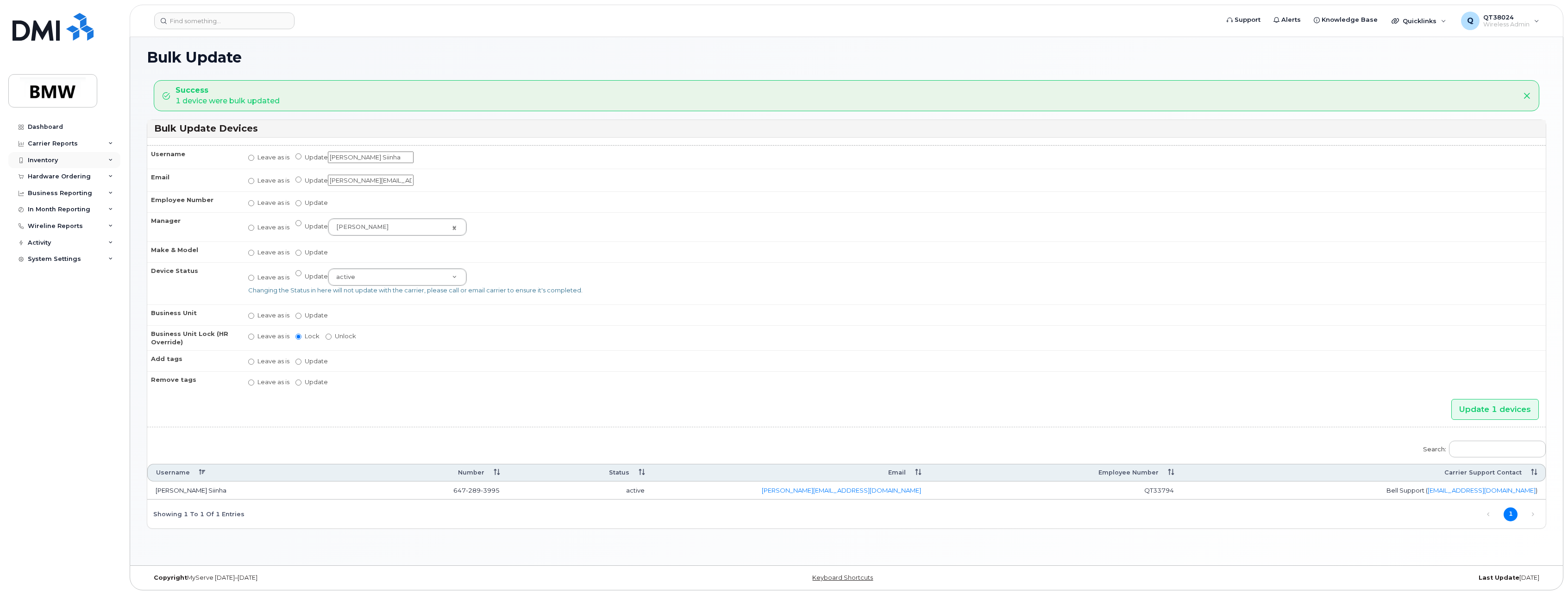
click at [108, 164] on div "Inventory" at bounding box center [65, 160] width 112 height 16
click at [72, 177] on div "Mobility Devices" at bounding box center [58, 177] width 52 height 9
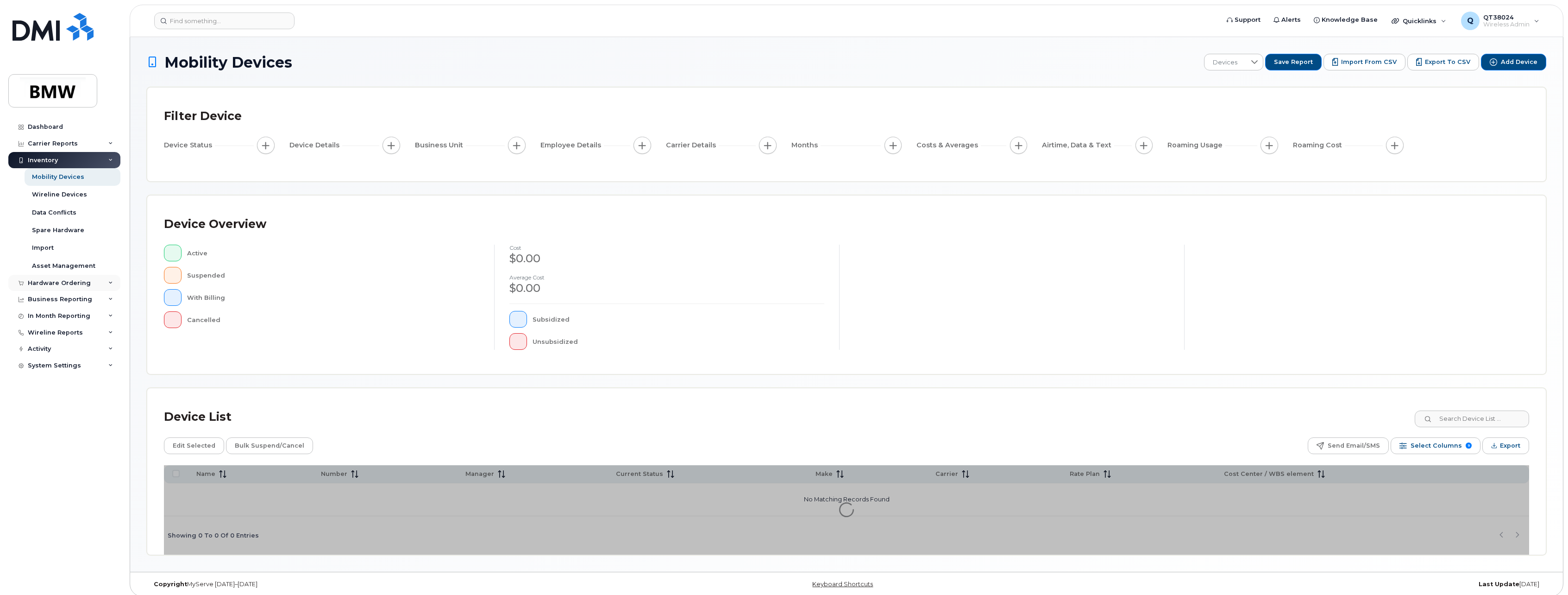
click at [65, 284] on div "Hardware Ordering" at bounding box center [59, 283] width 63 height 7
click at [55, 298] on div "Overview" at bounding box center [46, 300] width 30 height 9
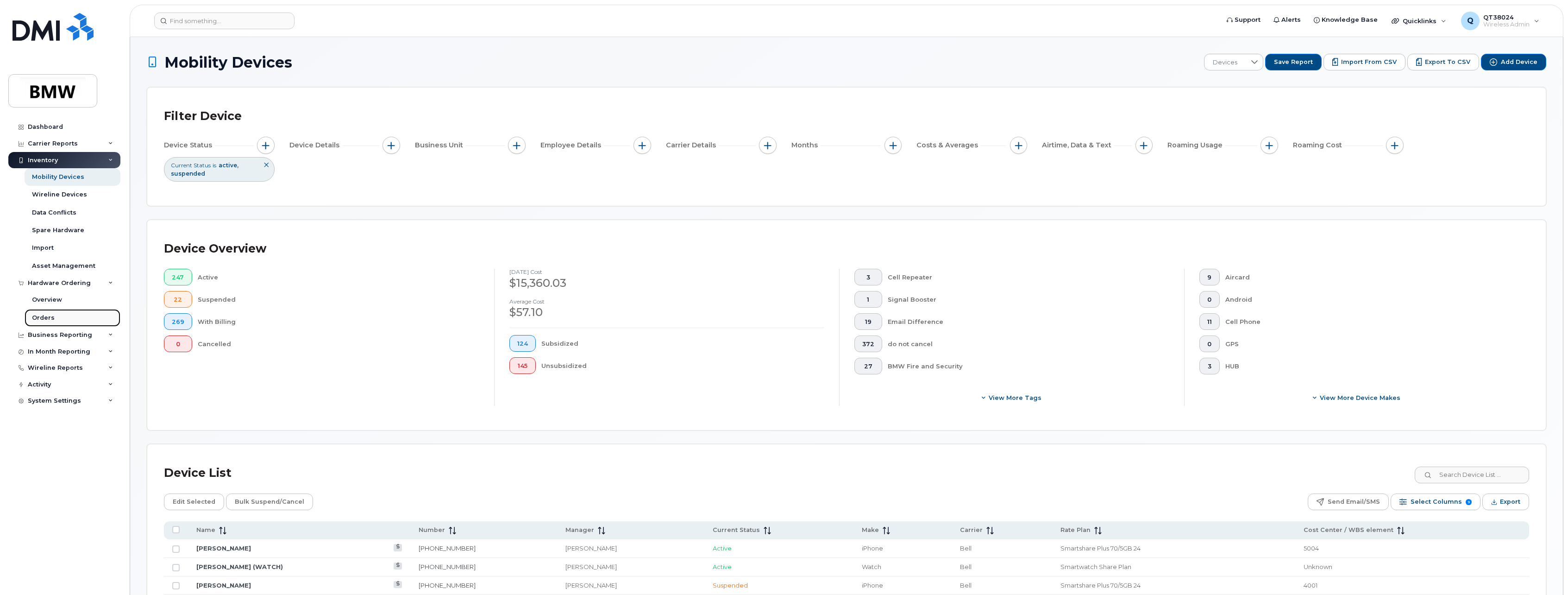
click at [42, 321] on div "Orders" at bounding box center [43, 318] width 23 height 9
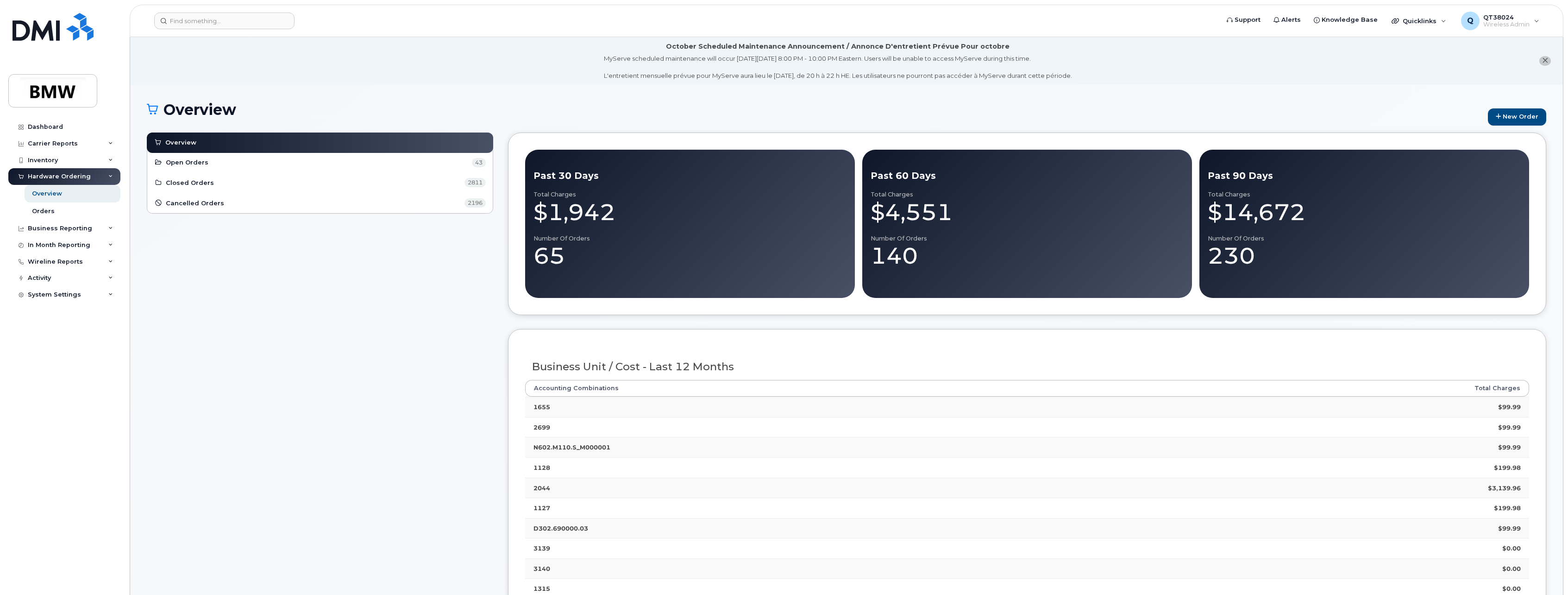
click at [1349, 79] on li "October Scheduled Maintenance Announcement / Annonce D'entretient Prévue Pour o…" at bounding box center [847, 61] width 1433 height 48
click at [1513, 110] on link "New Order" at bounding box center [1517, 117] width 58 height 17
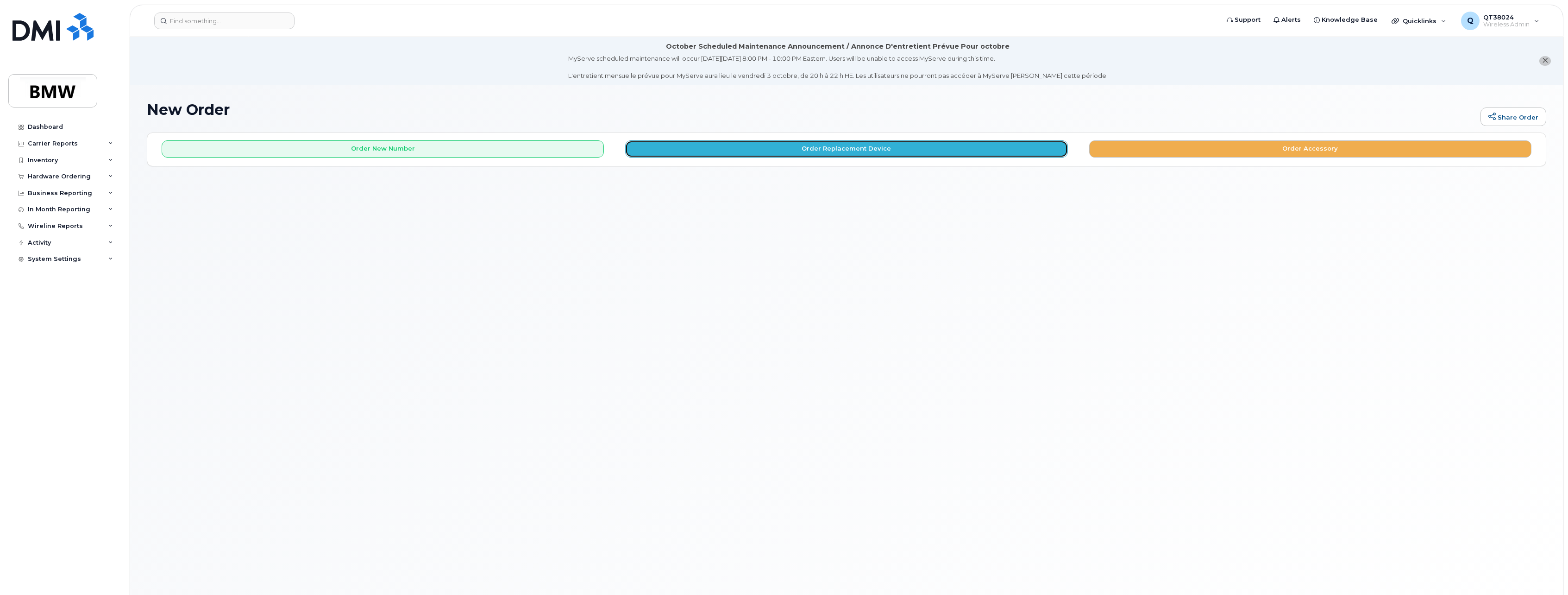
click at [833, 144] on button "Order Replacement Device" at bounding box center [846, 149] width 443 height 17
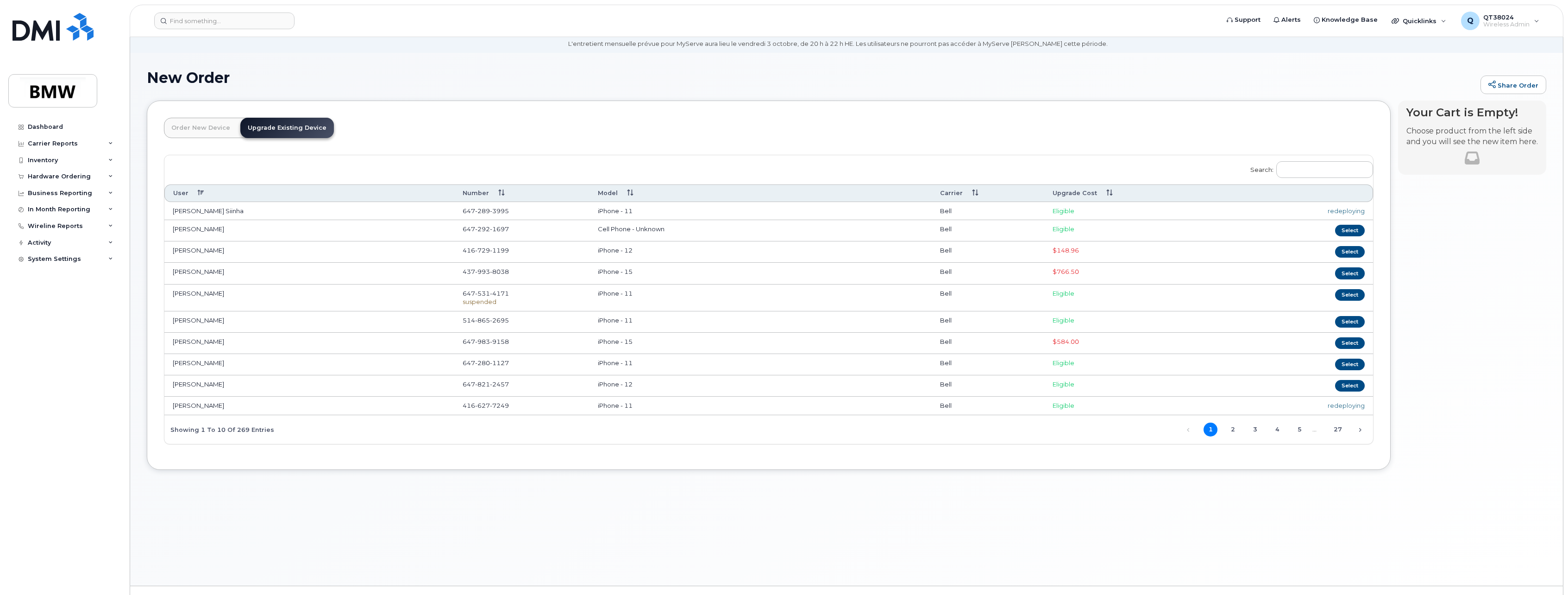
scroll to position [46, 0]
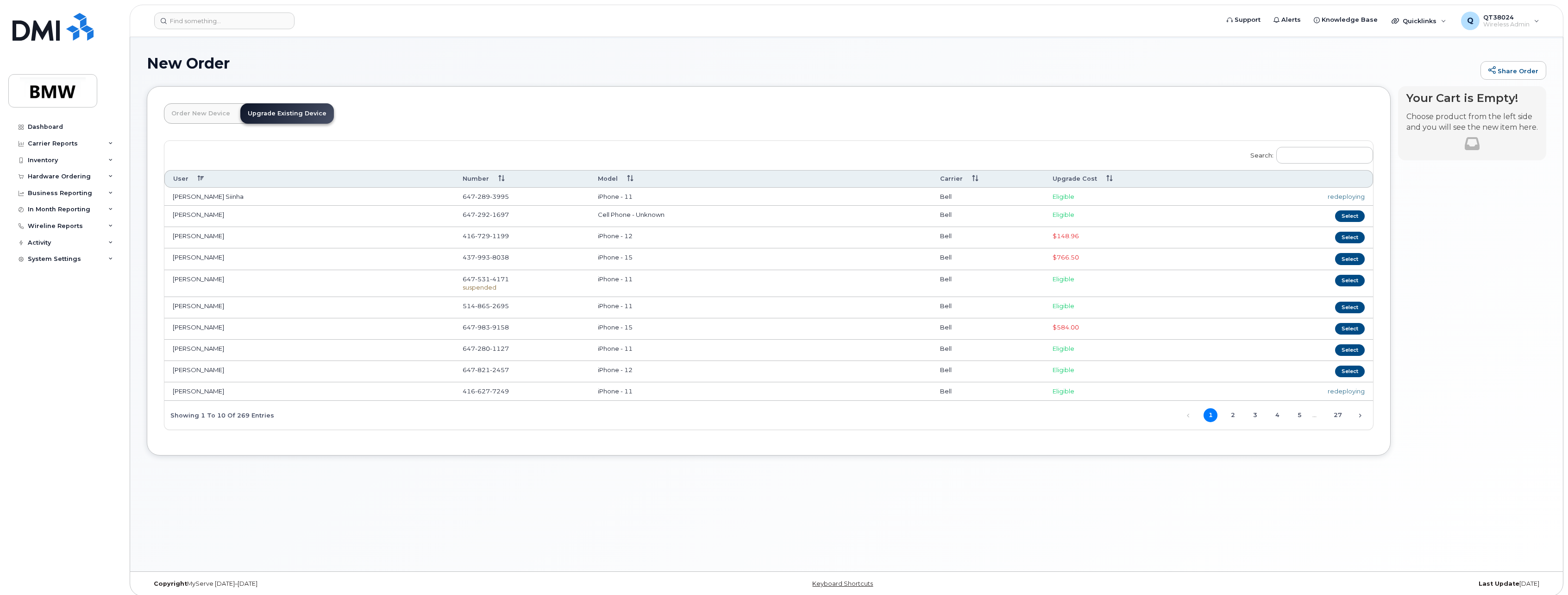
click at [343, 199] on td "[PERSON_NAME] Siinha" at bounding box center [309, 197] width 290 height 18
drag, startPoint x: 519, startPoint y: 198, endPoint x: 458, endPoint y: 197, distance: 61.0
click at [458, 197] on td "[PHONE_NUMBER]" at bounding box center [522, 197] width 135 height 18
copy span "[PHONE_NUMBER]"
click at [1306, 157] on input "Search:" at bounding box center [1325, 155] width 97 height 16
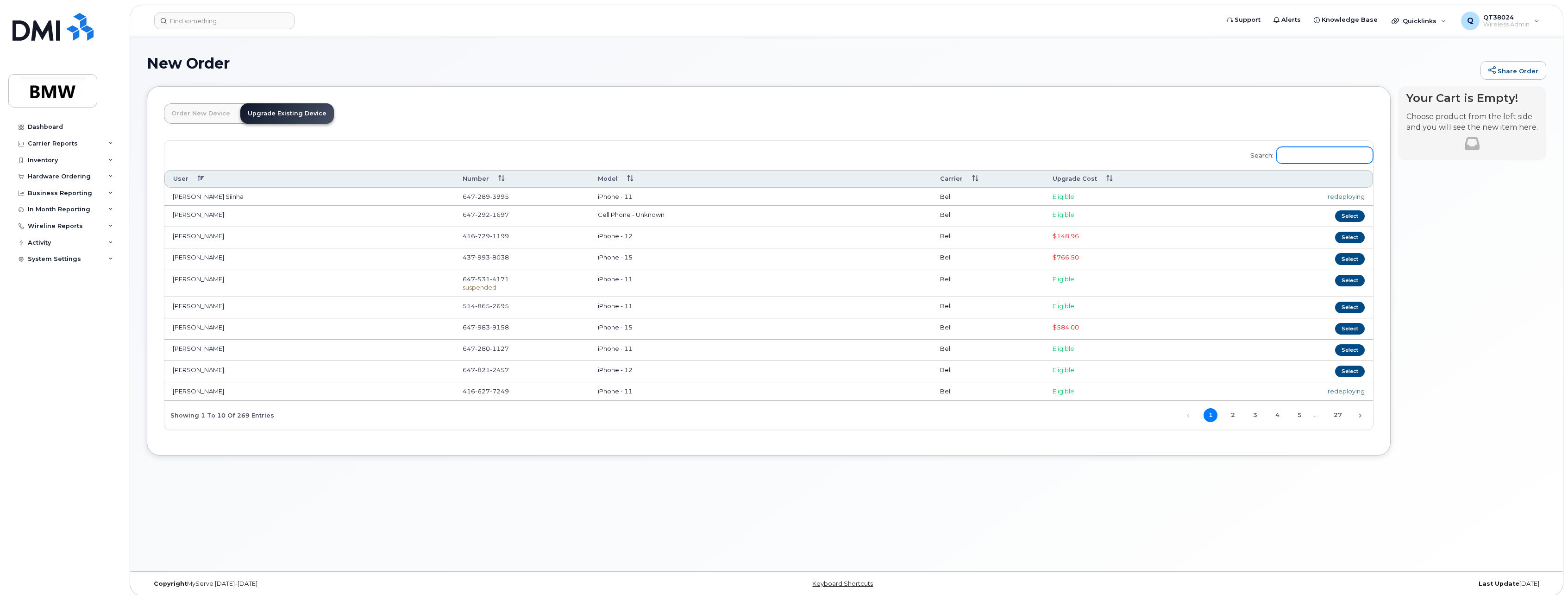
paste input "6472893995"
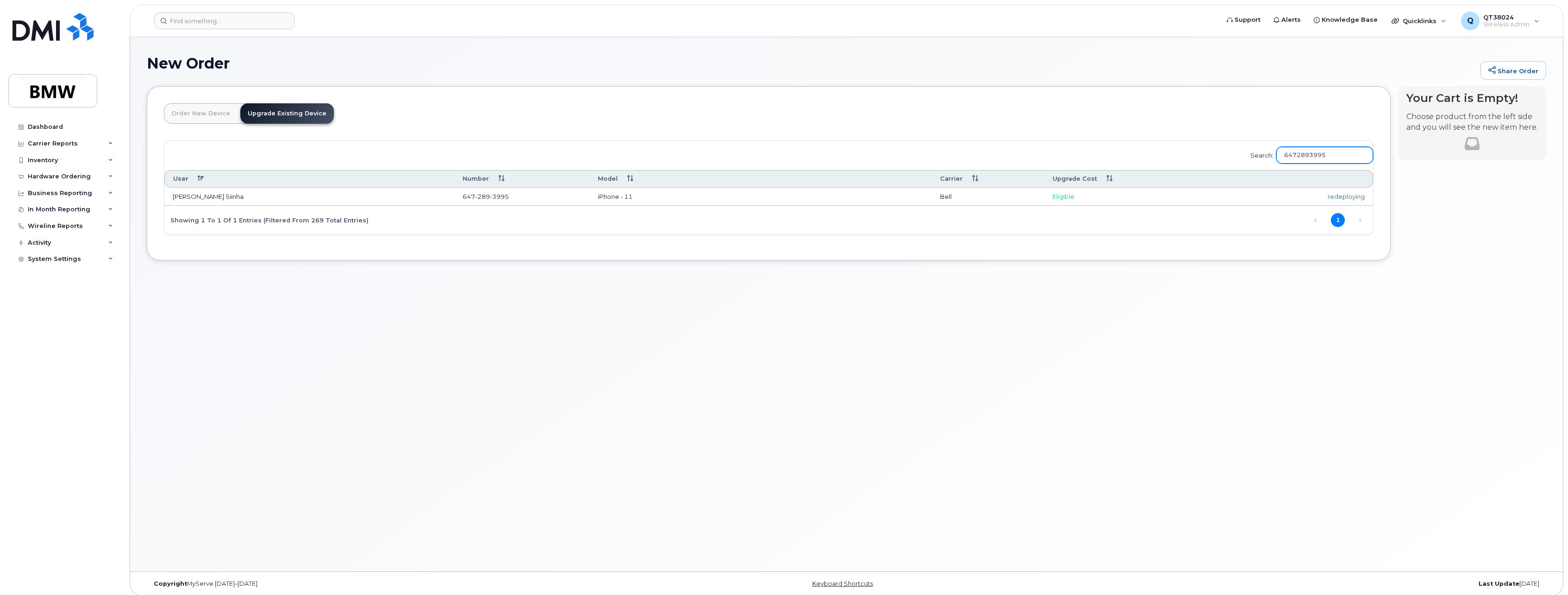
type input "6472893995"
click at [1089, 199] on td "Eligible" at bounding box center [1123, 197] width 157 height 18
click at [292, 110] on link "Upgrade Existing Device" at bounding box center [287, 113] width 94 height 20
